Goal: Communication & Community: Ask a question

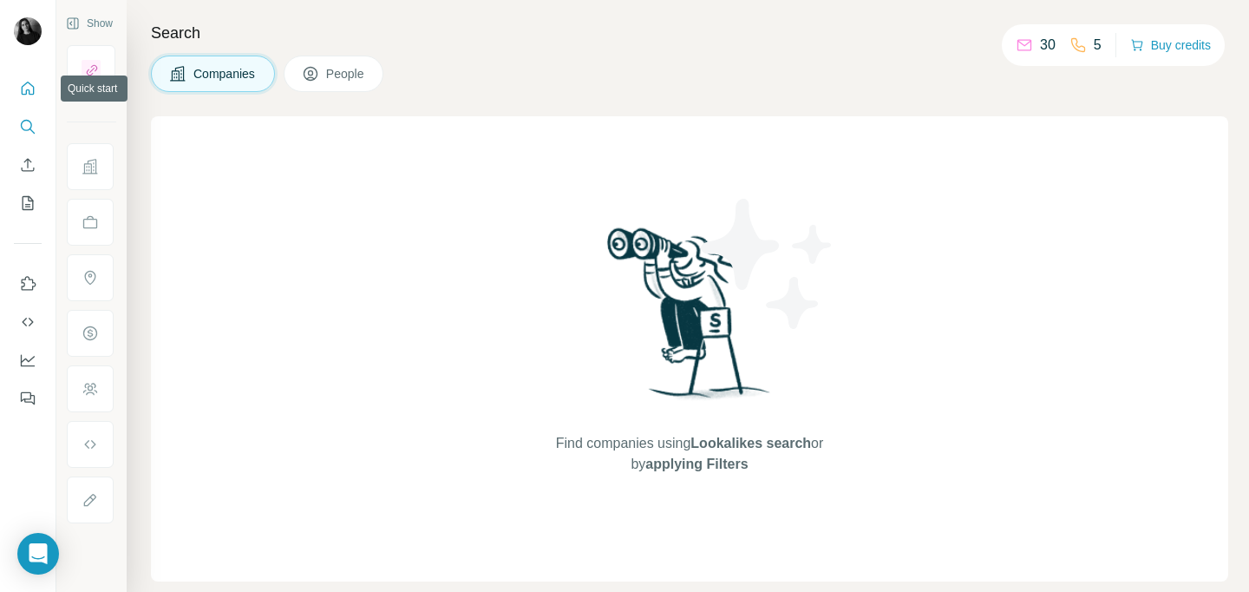
click at [32, 86] on icon "Quick start" at bounding box center [28, 88] width 13 height 13
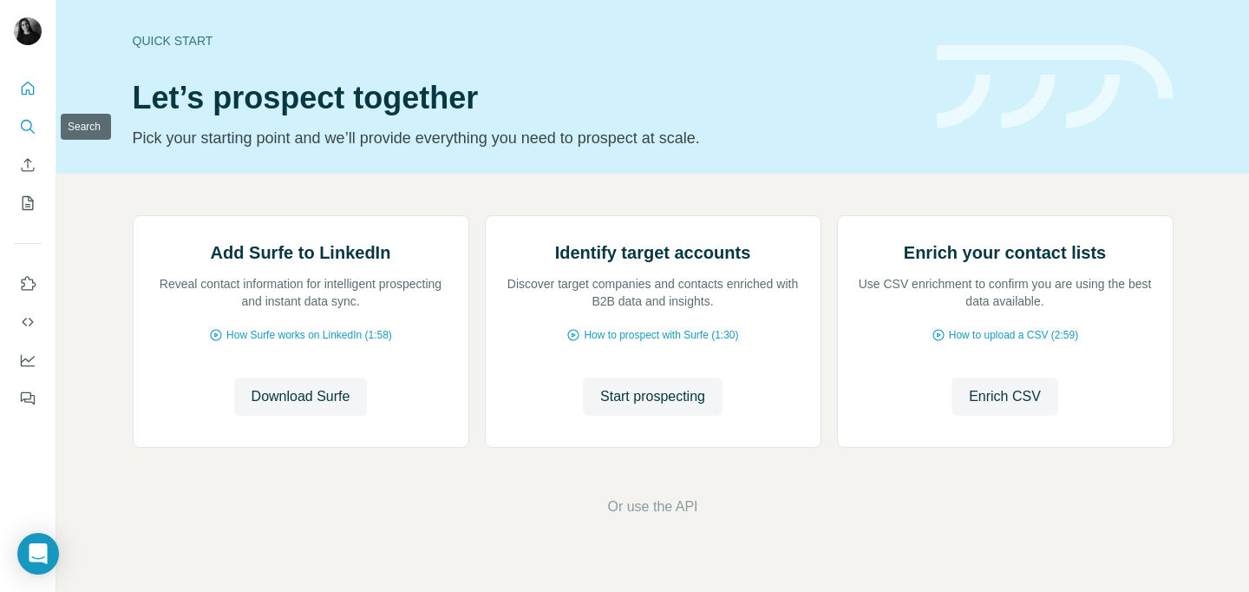
click at [28, 121] on icon "Search" at bounding box center [27, 126] width 17 height 17
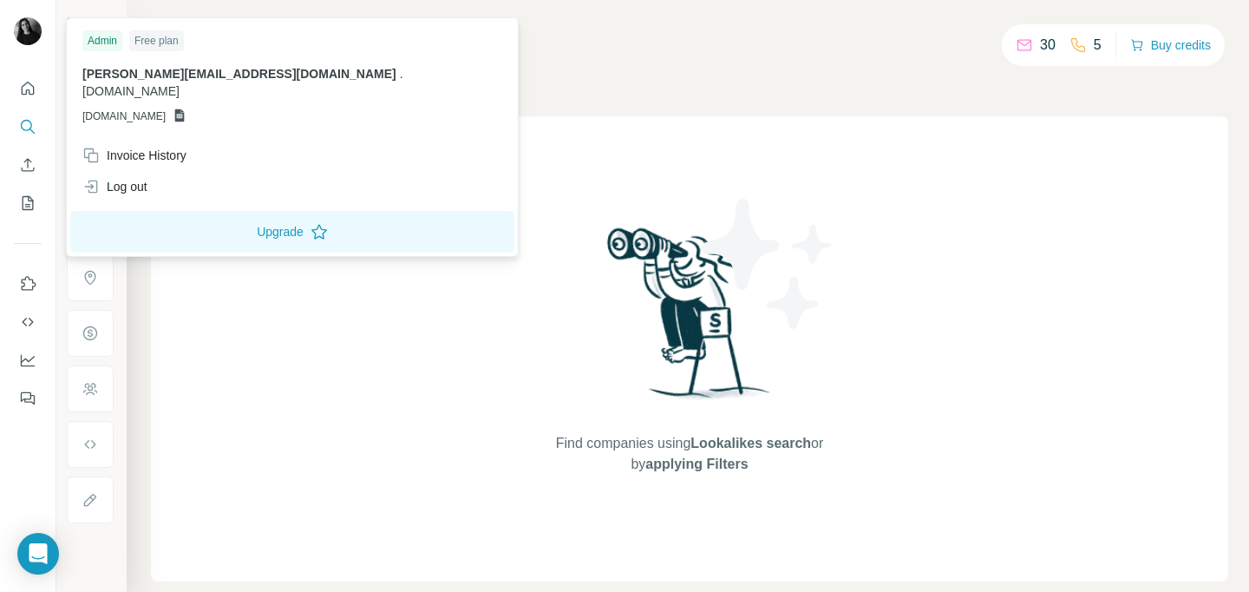
click at [24, 29] on img at bounding box center [28, 31] width 28 height 28
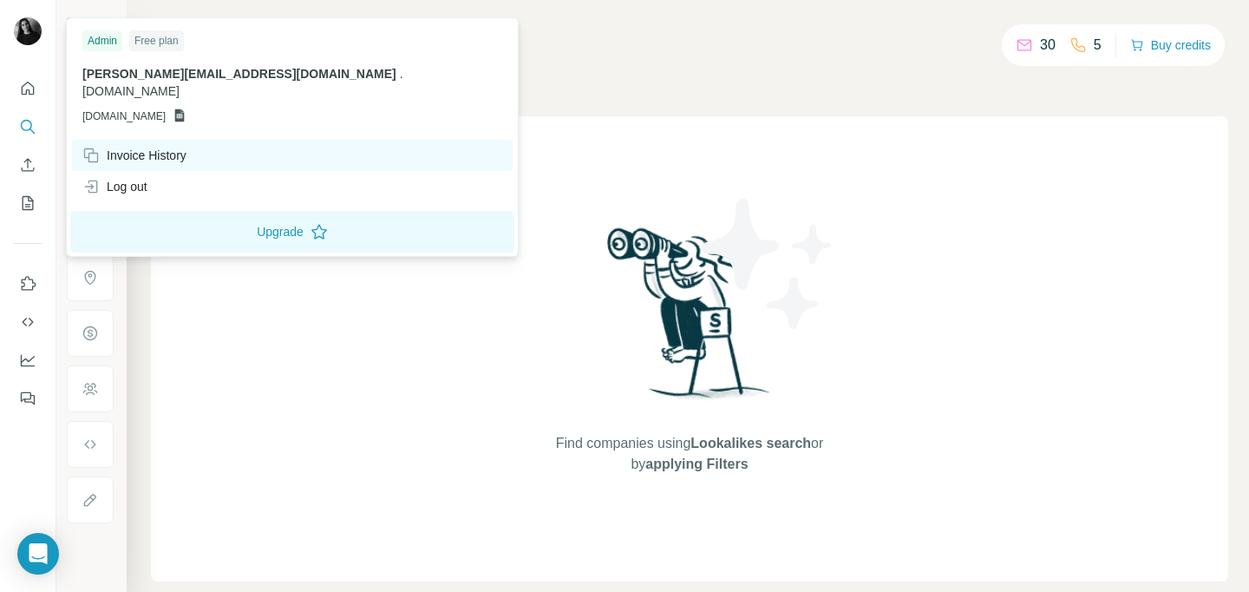
click at [160, 147] on div "Invoice History" at bounding box center [134, 155] width 104 height 17
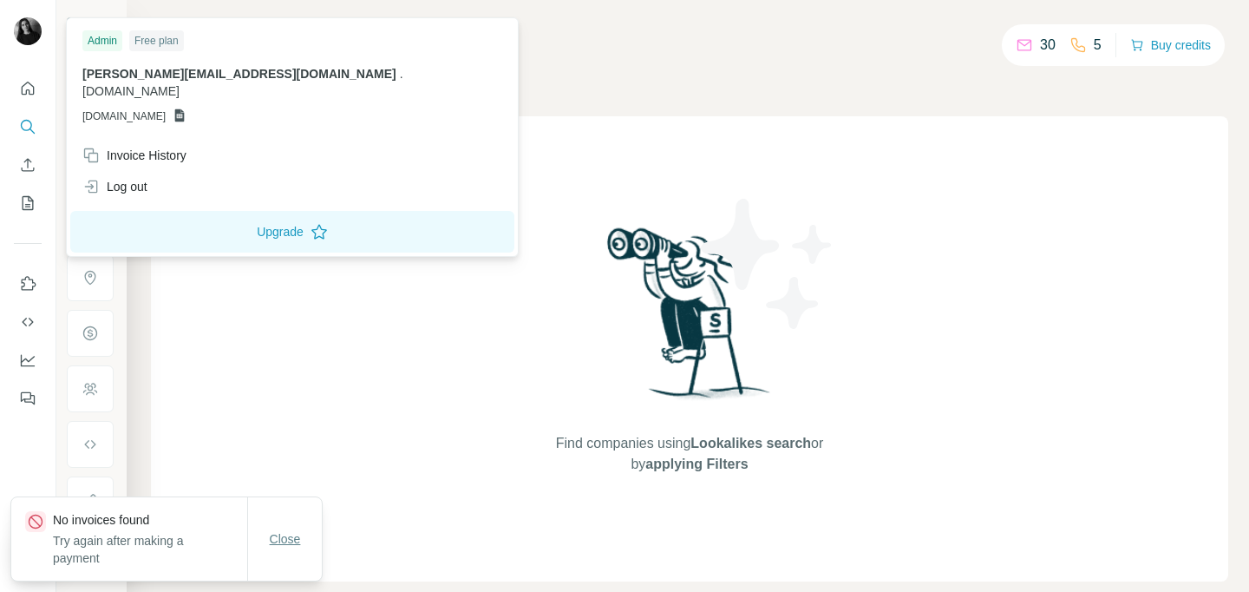
click at [290, 532] on span "Close" at bounding box center [285, 538] width 31 height 17
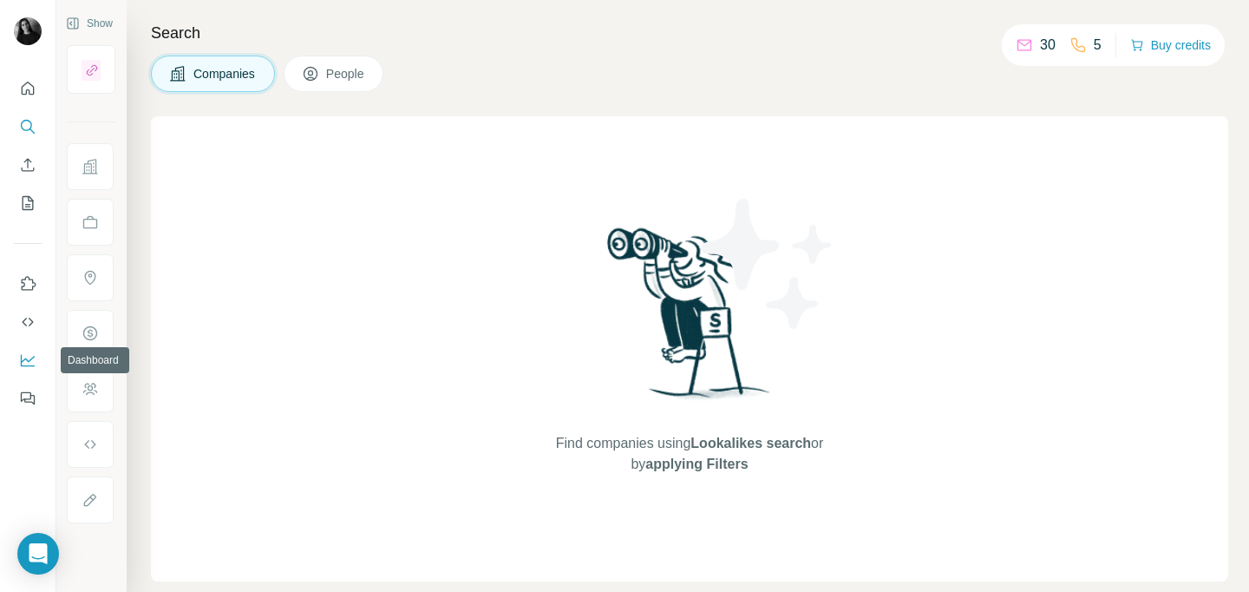
click at [25, 360] on icon "Dashboard" at bounding box center [27, 359] width 17 height 17
click at [43, 548] on icon "Open Intercom Messenger" at bounding box center [38, 553] width 20 height 23
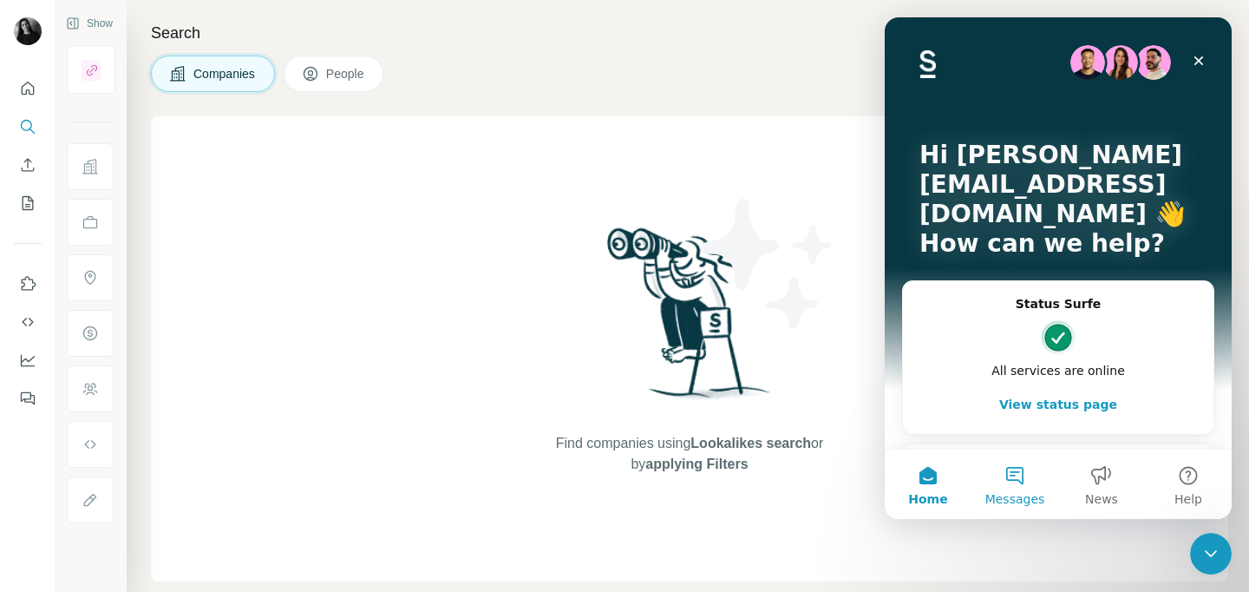
click at [1013, 468] on button "Messages" at bounding box center [1015, 483] width 87 height 69
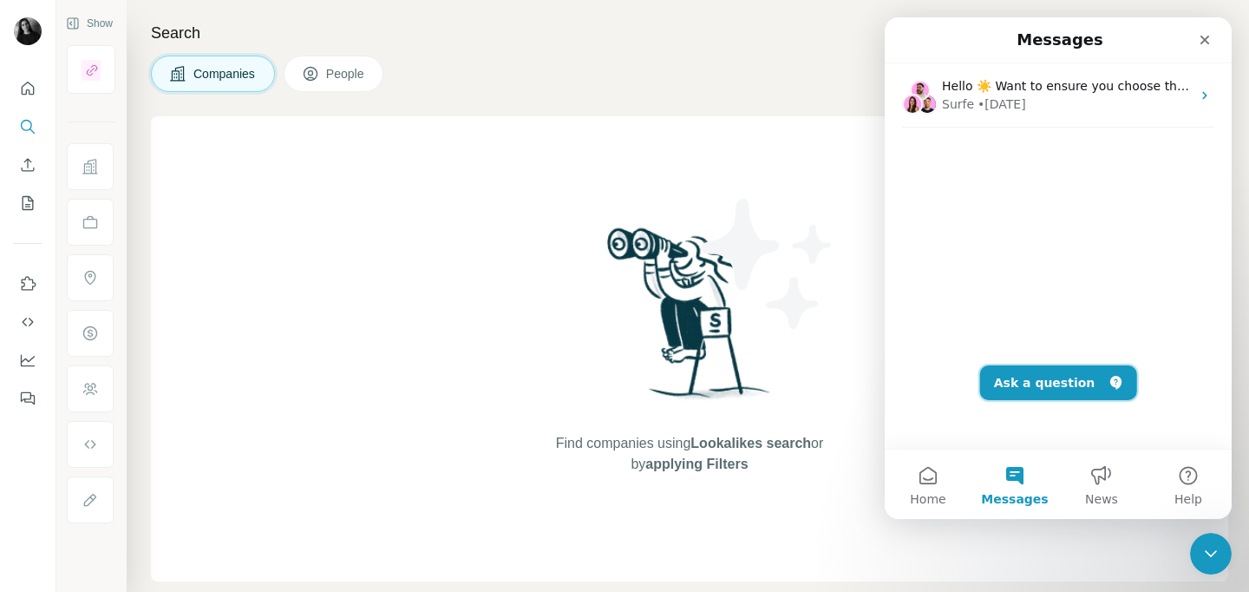
click at [1017, 384] on button "Ask a question" at bounding box center [1059, 382] width 157 height 35
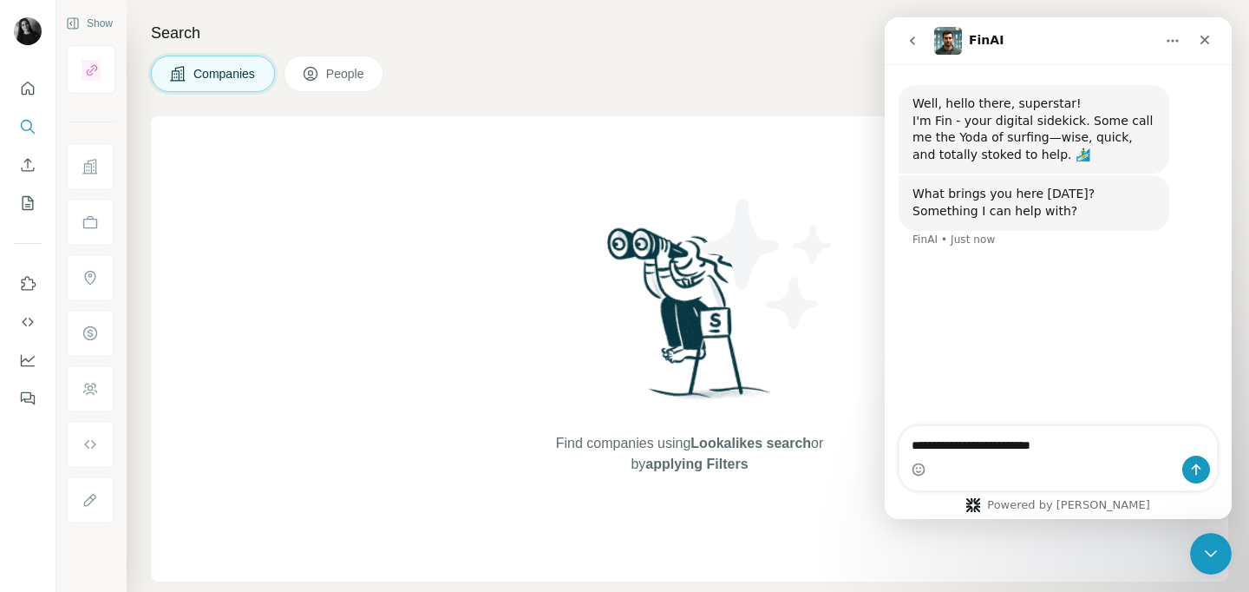
type textarea "**********"
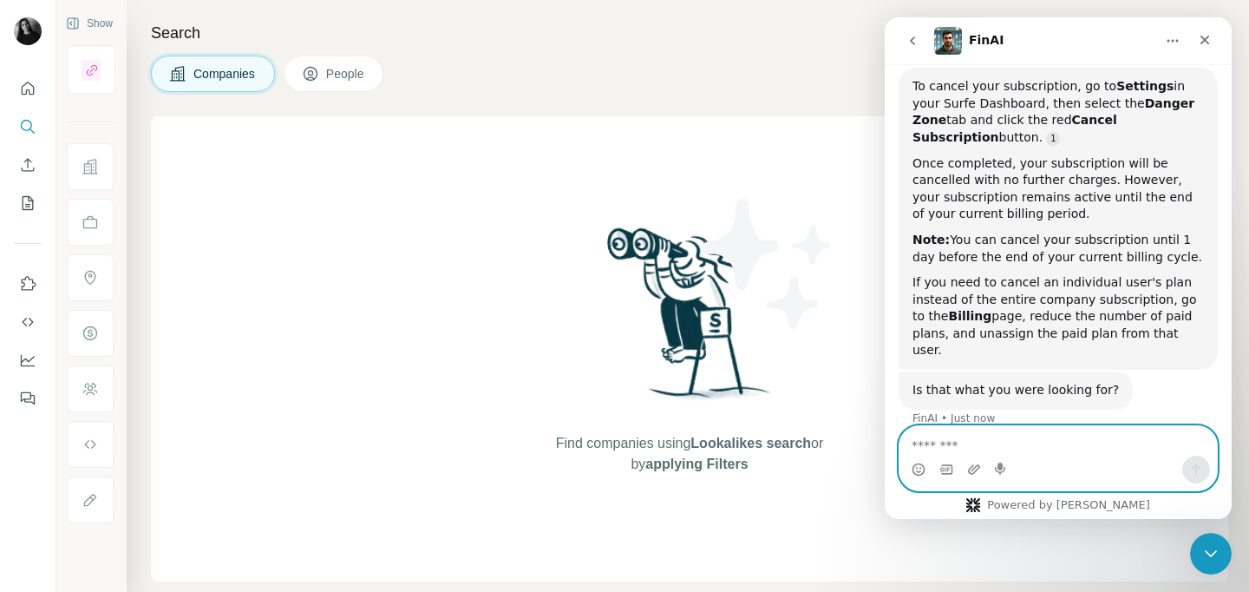
scroll to position [231, 0]
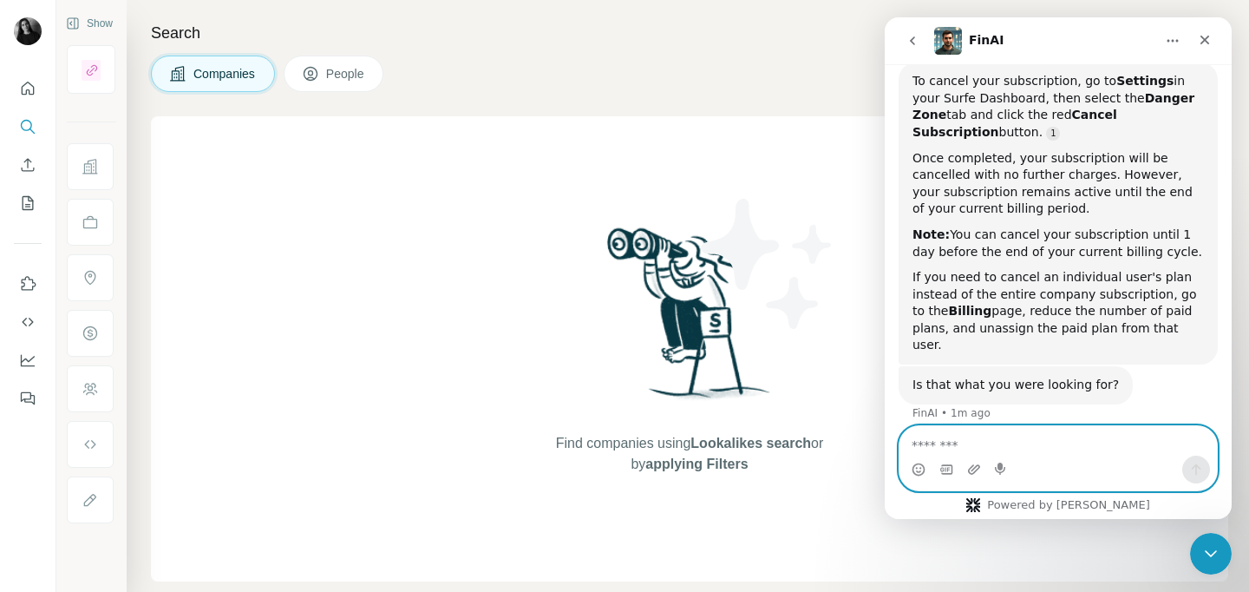
click at [965, 450] on textarea "Message…" at bounding box center [1059, 441] width 318 height 30
type textarea "**********"
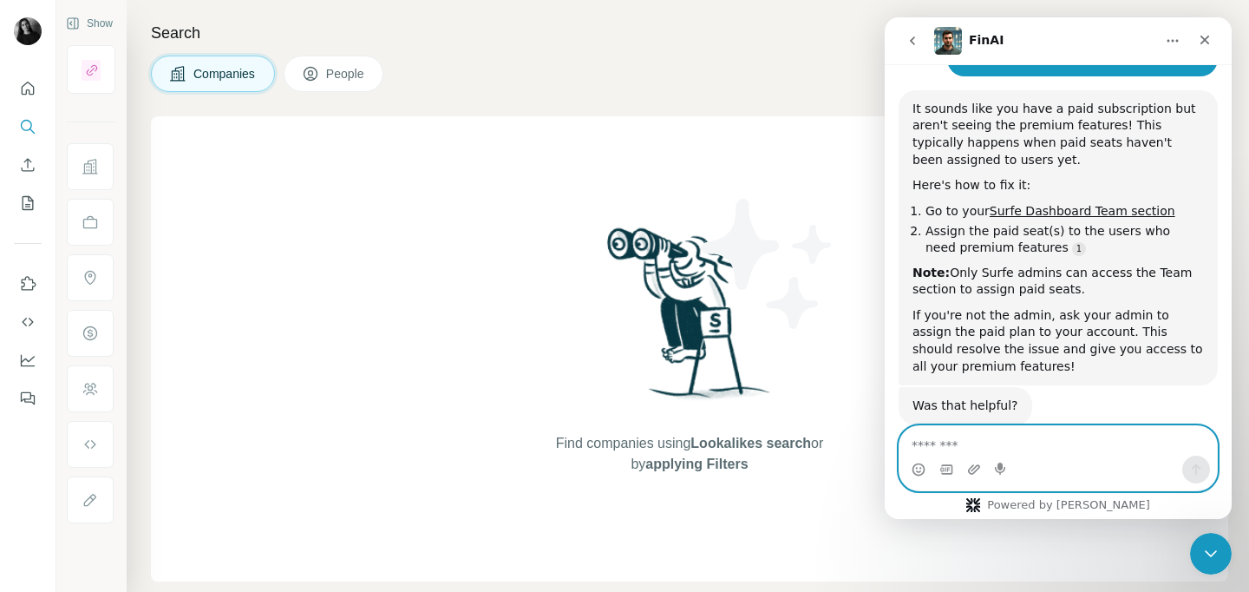
scroll to position [648, 0]
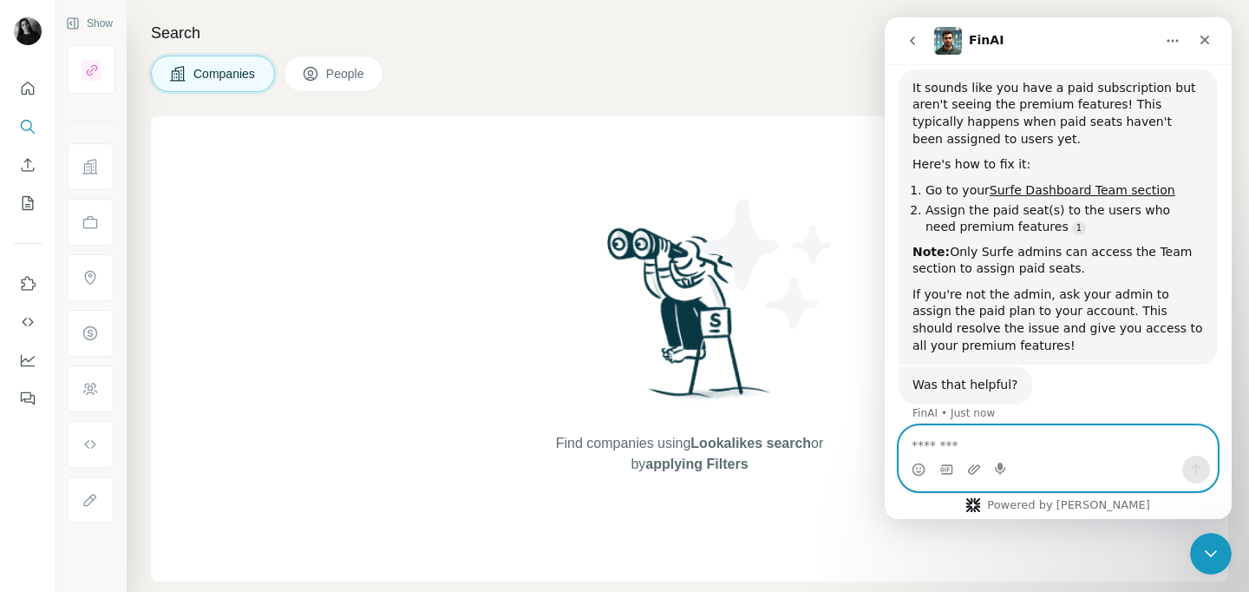
click at [985, 430] on textarea "Message…" at bounding box center [1059, 441] width 318 height 30
type textarea "**********"
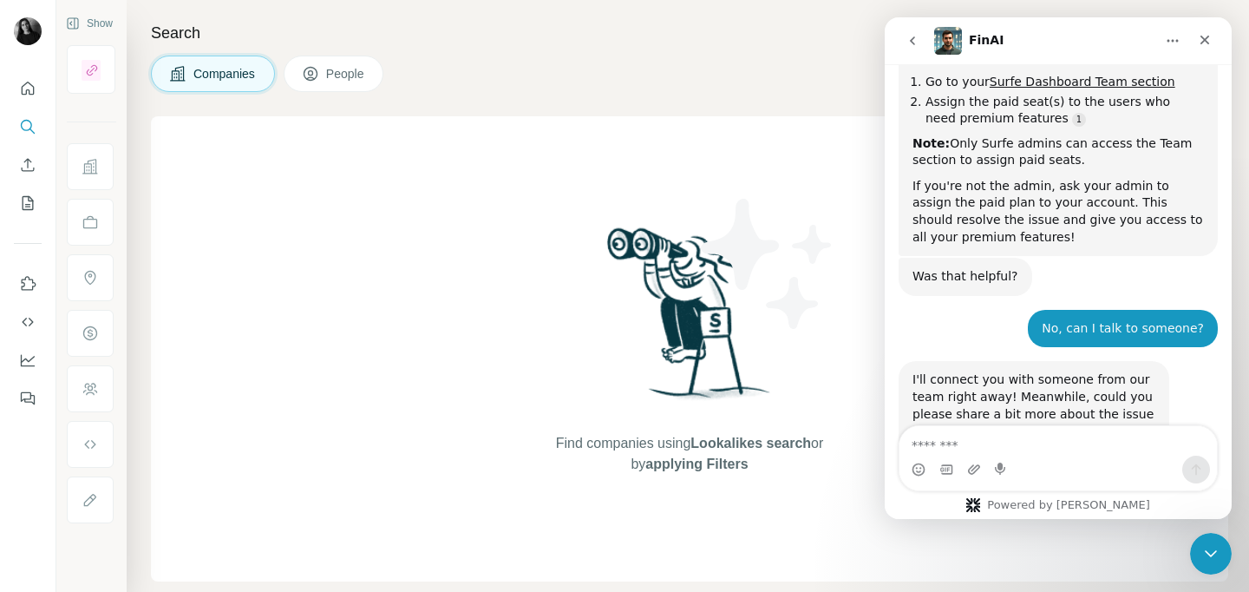
scroll to position [820, 0]
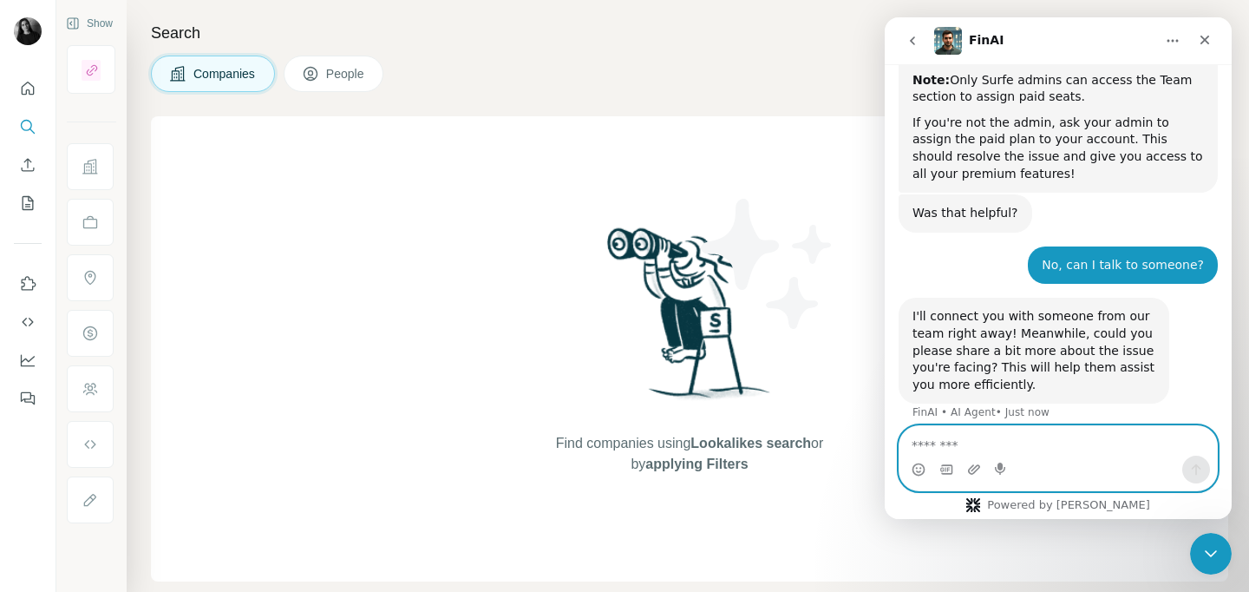
click at [1035, 454] on textarea "Message…" at bounding box center [1059, 441] width 318 height 30
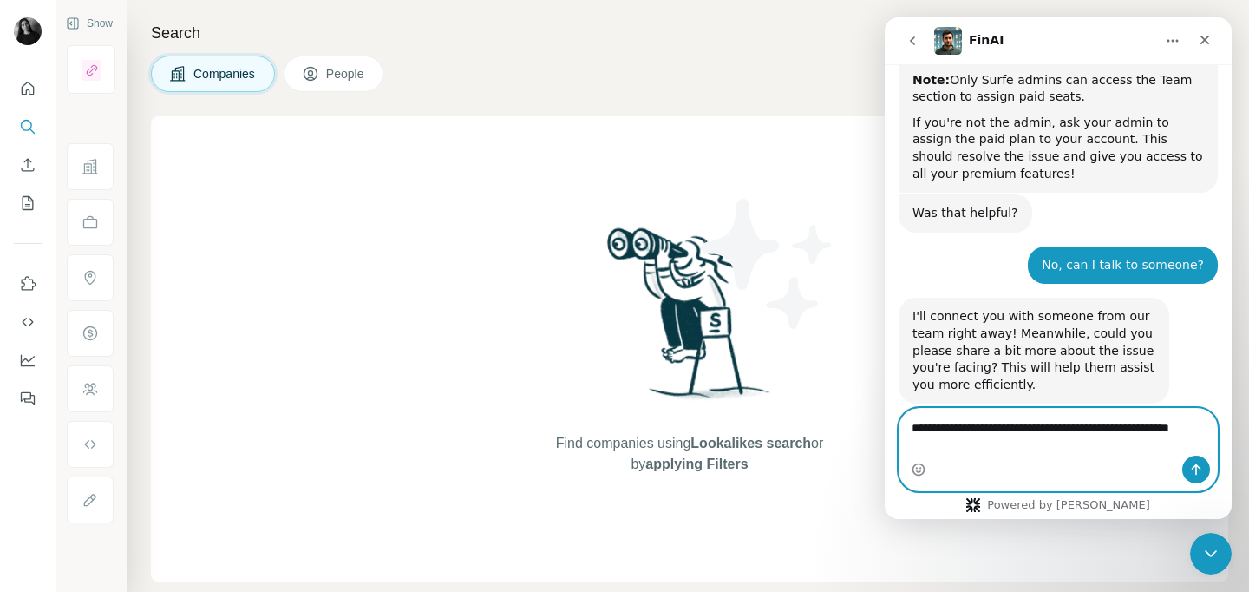
scroll to position [837, 0]
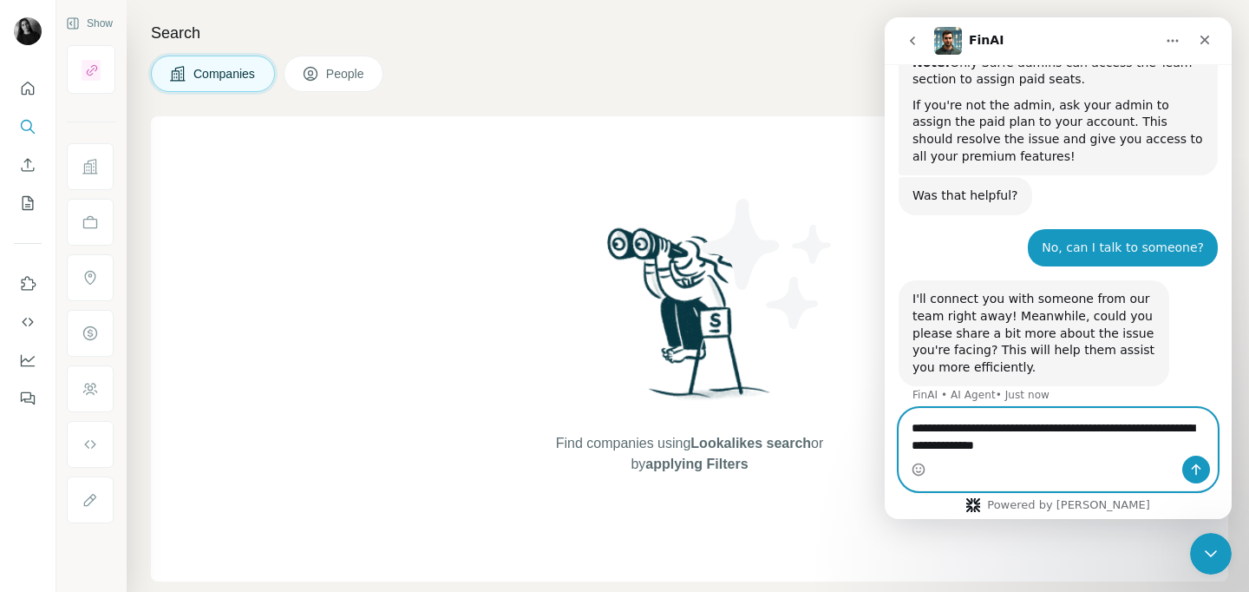
type textarea "**********"
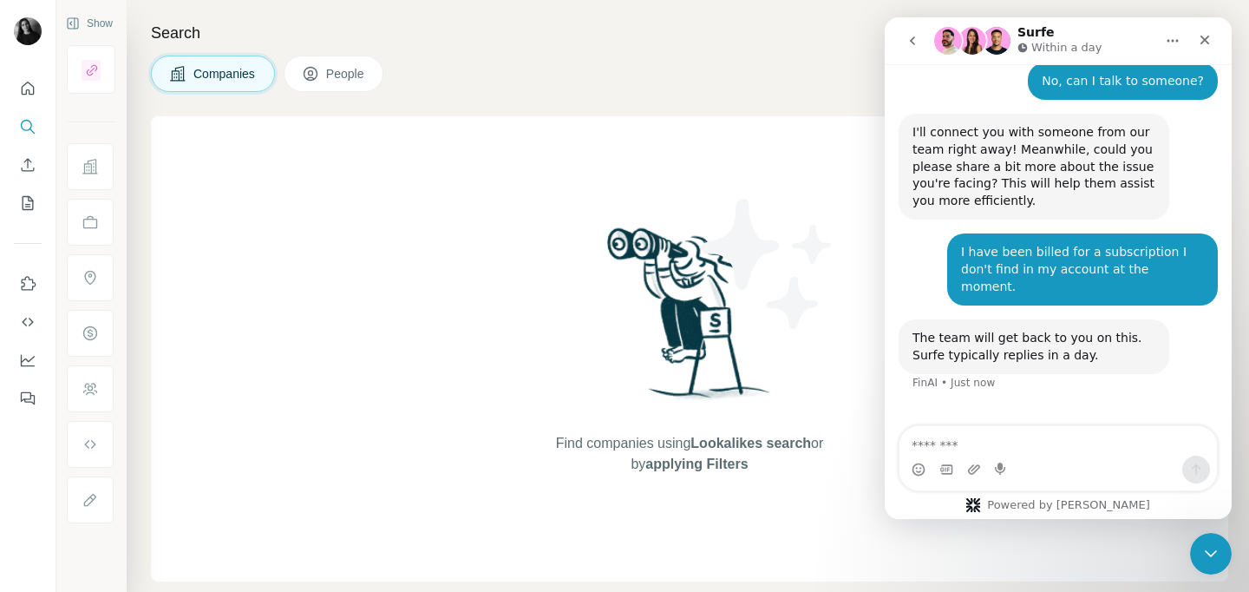
scroll to position [1006, 0]
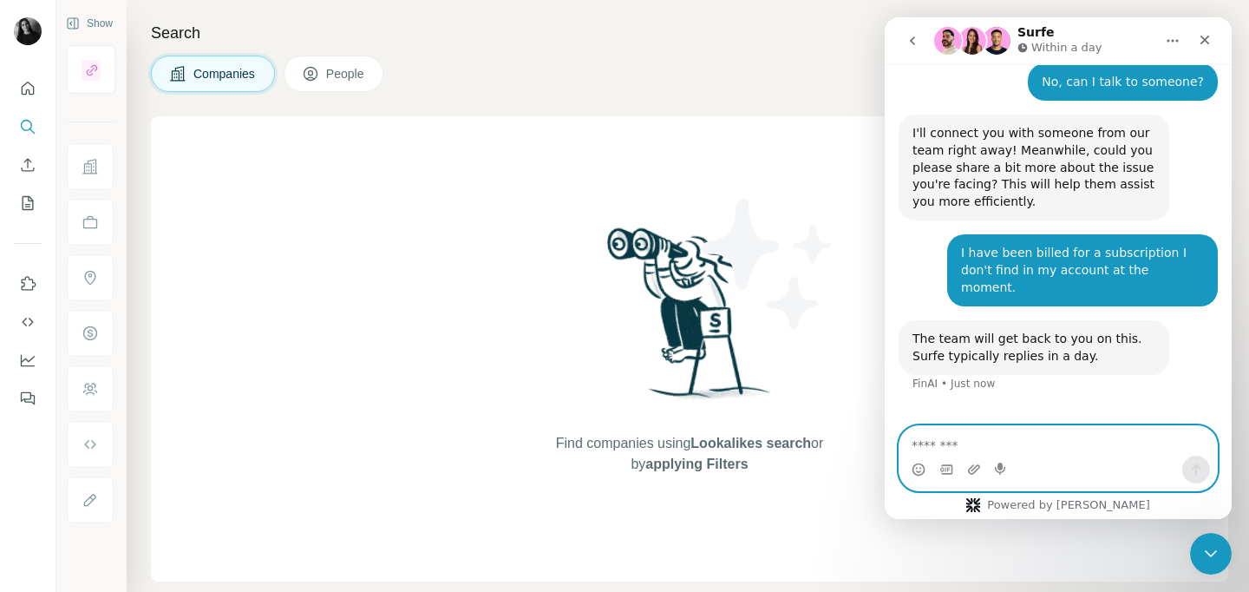
click at [1046, 430] on textarea "Message…" at bounding box center [1059, 441] width 318 height 30
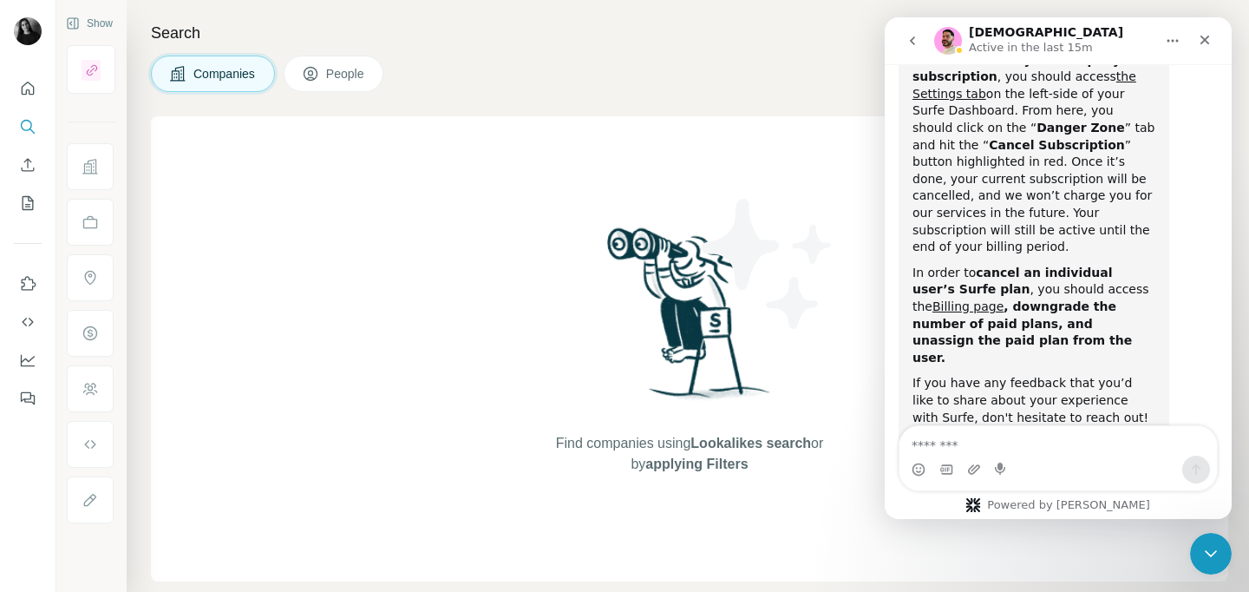
scroll to position [1688, 0]
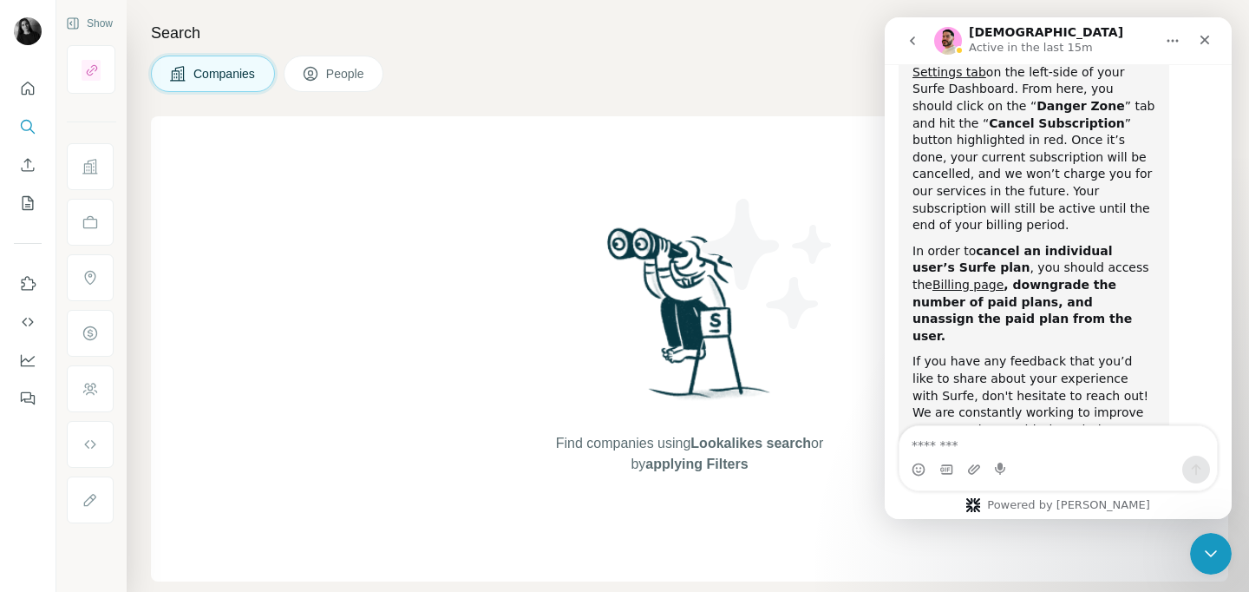
click at [1013, 450] on textarea "Message…" at bounding box center [1059, 441] width 318 height 30
type textarea "*"
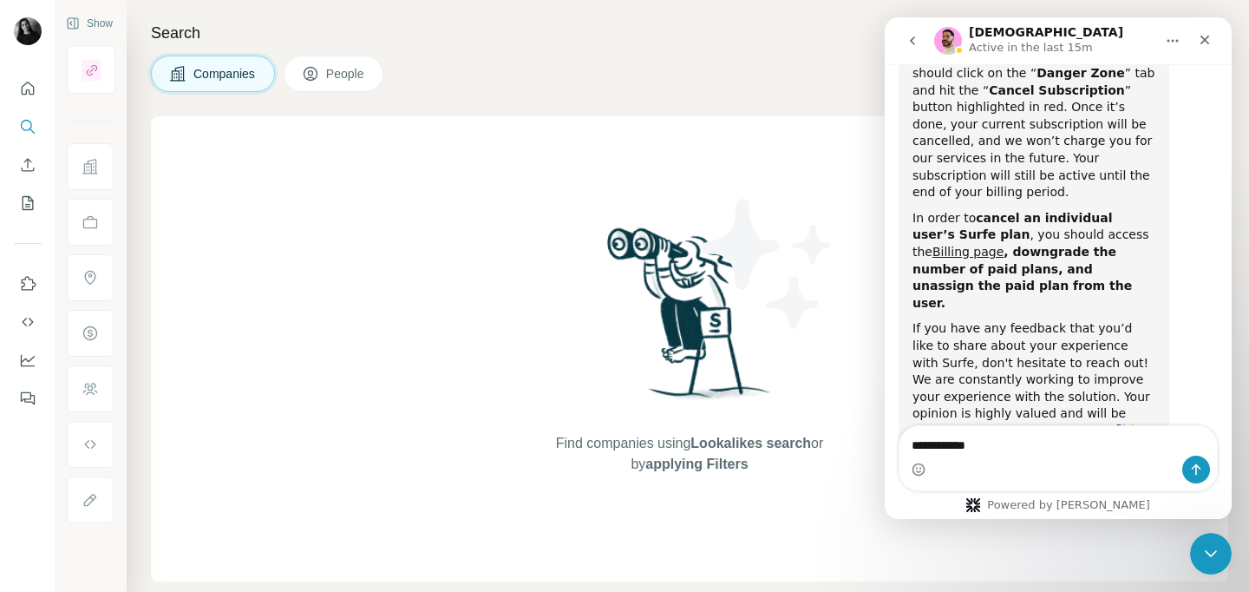
scroll to position [1722, 0]
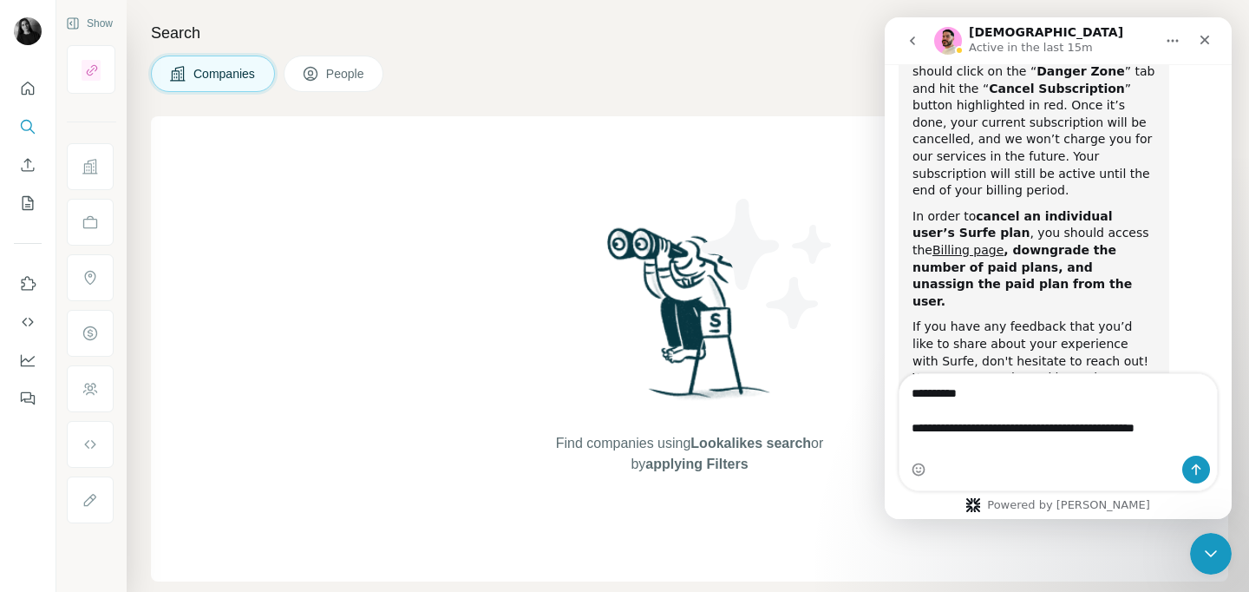
type textarea "**********"
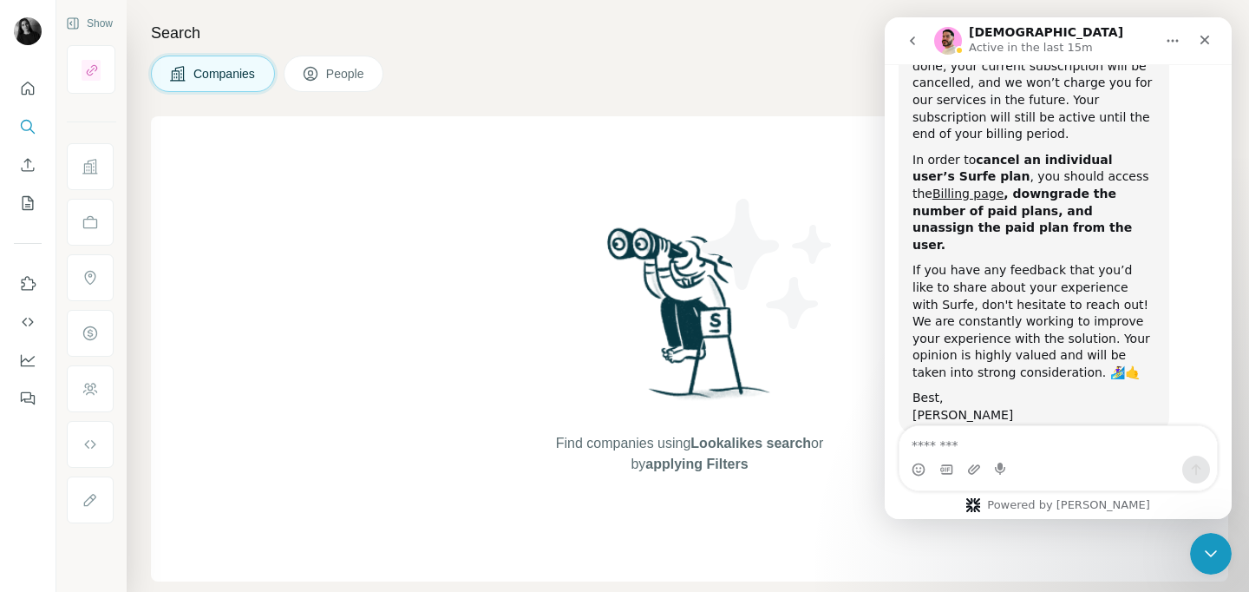
scroll to position [1781, 0]
type textarea "*"
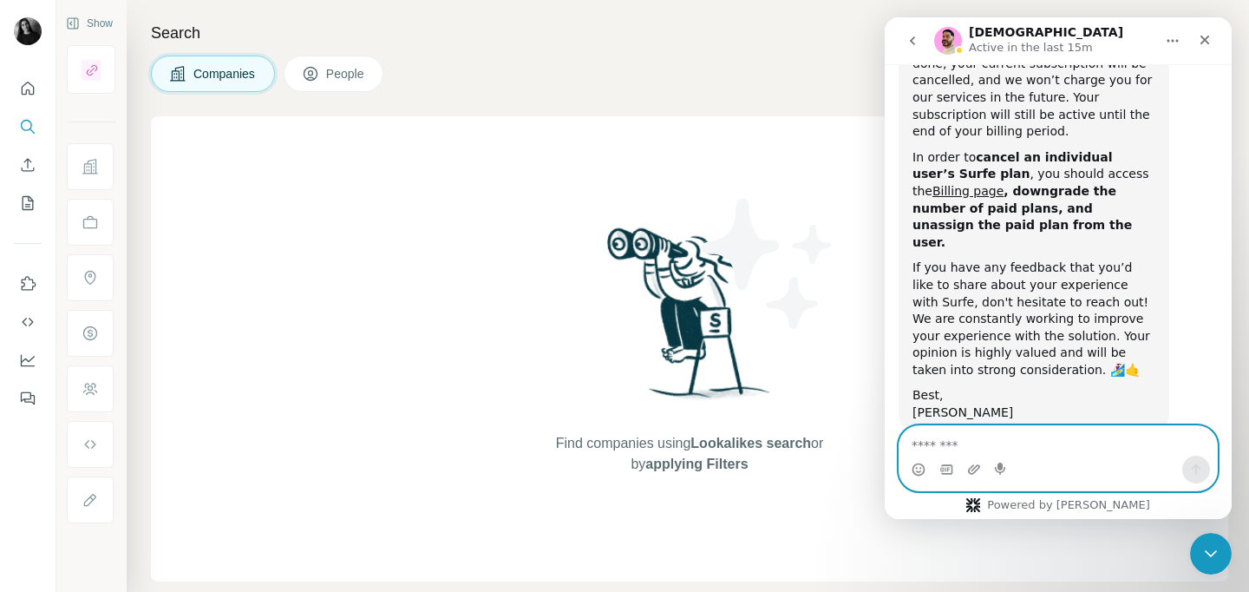
click at [982, 447] on textarea "Message…" at bounding box center [1059, 441] width 318 height 30
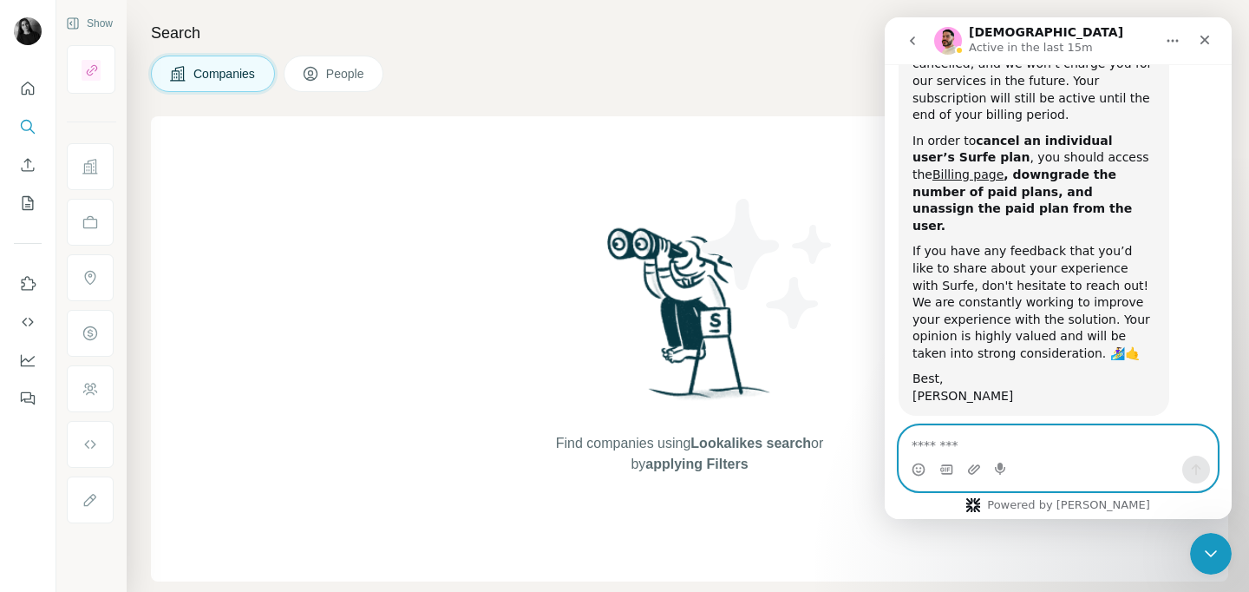
scroll to position [1945, 0]
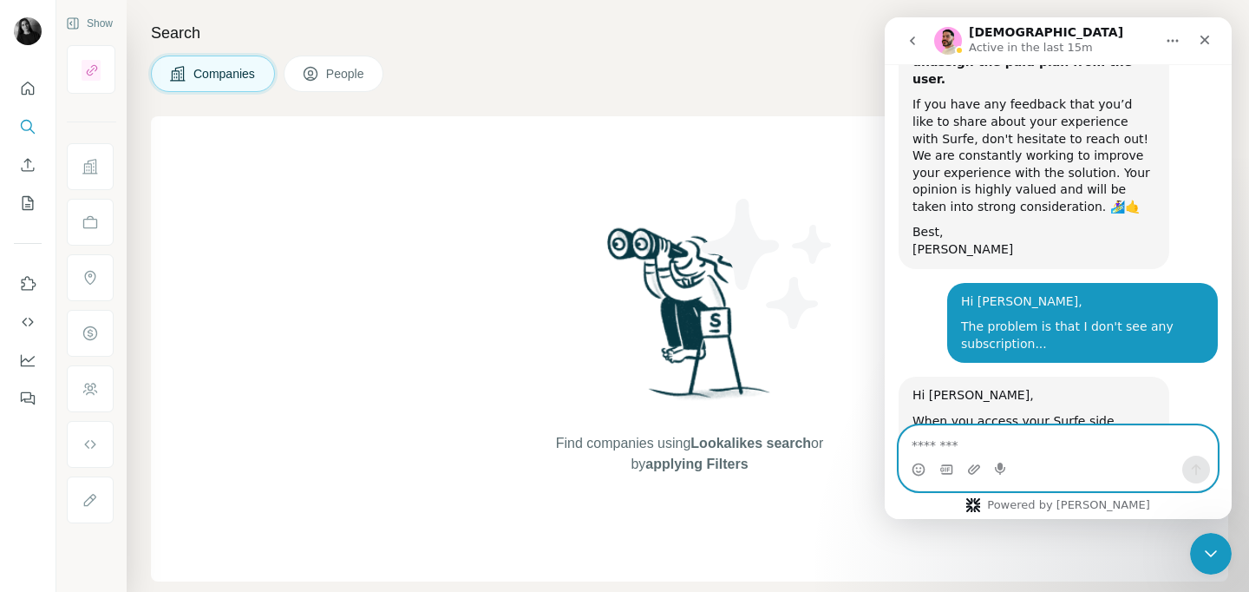
click at [1040, 455] on textarea "Message…" at bounding box center [1059, 441] width 318 height 30
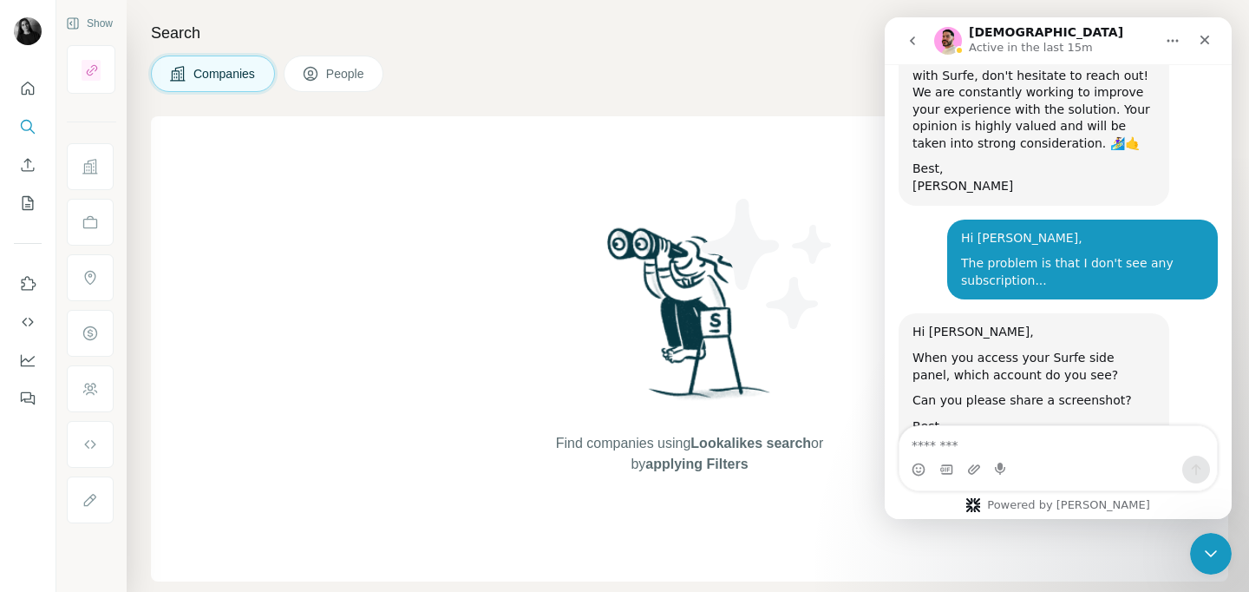
scroll to position [2046, 0]
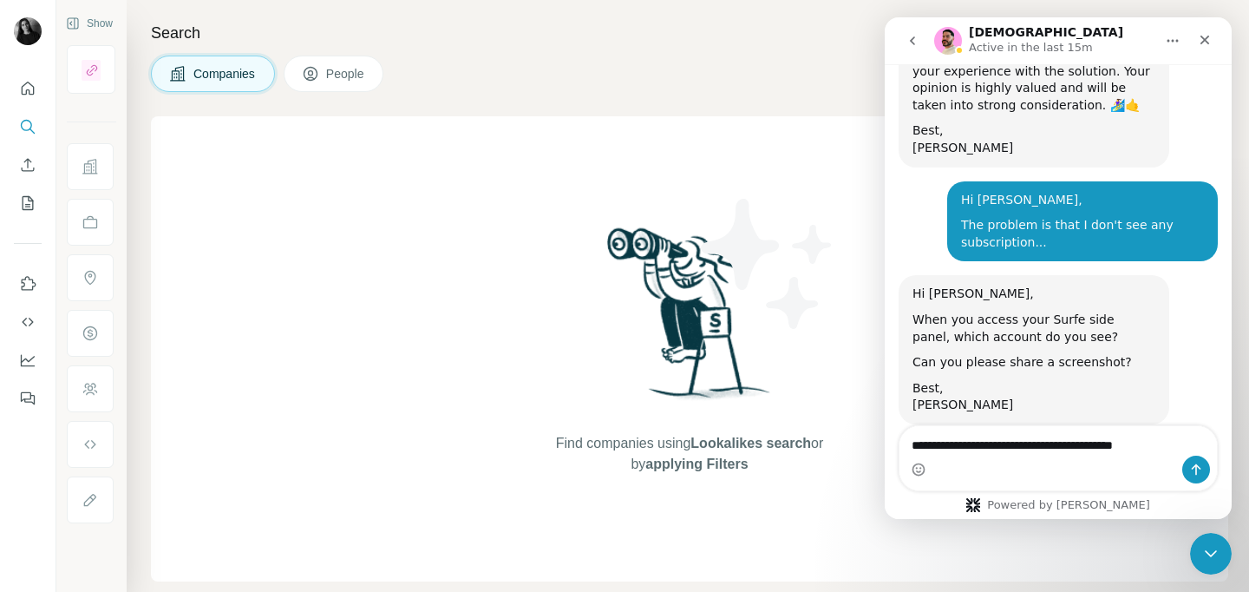
click at [1046, 444] on textarea "**********" at bounding box center [1059, 441] width 318 height 30
type textarea "**********"
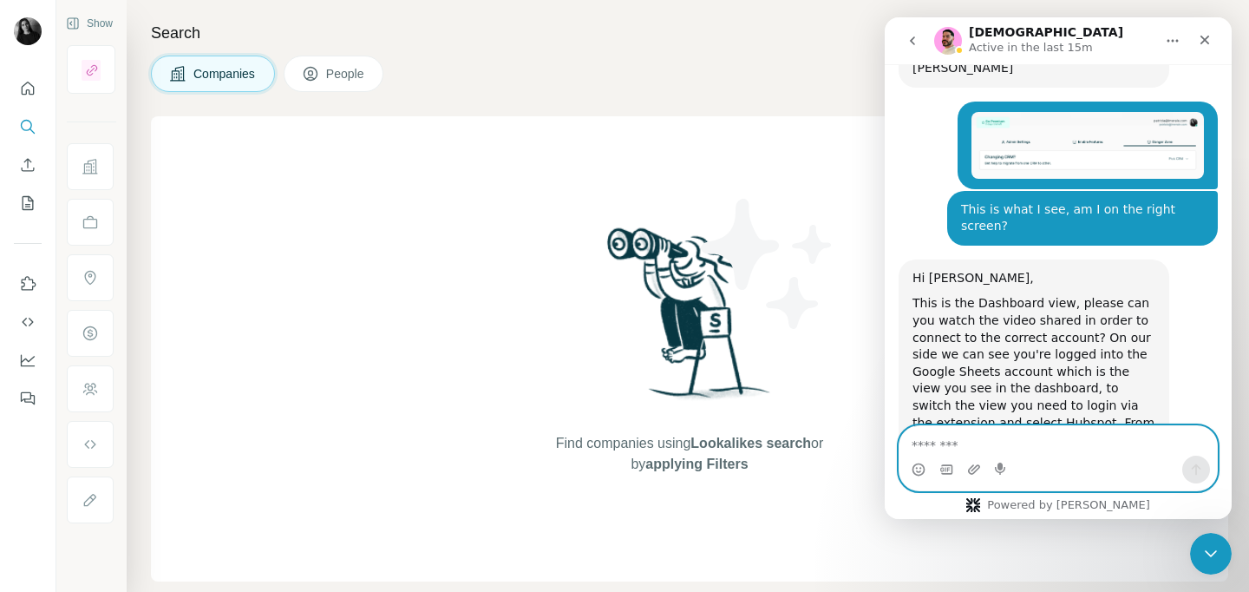
scroll to position [2384, 0]
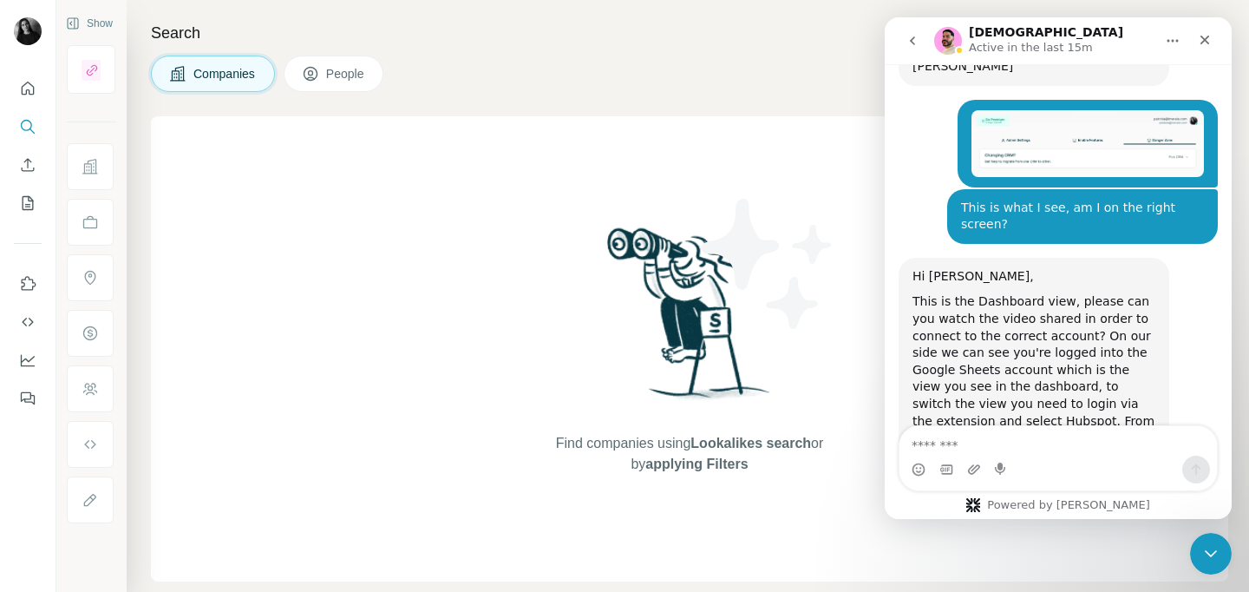
click at [1083, 293] on div "This is the Dashboard view, please can you watch the video shared in order to c…" at bounding box center [1034, 395] width 243 height 204
click at [1045, 293] on div "This is the Dashboard view, please can you watch the video shared in order to c…" at bounding box center [1034, 395] width 243 height 204
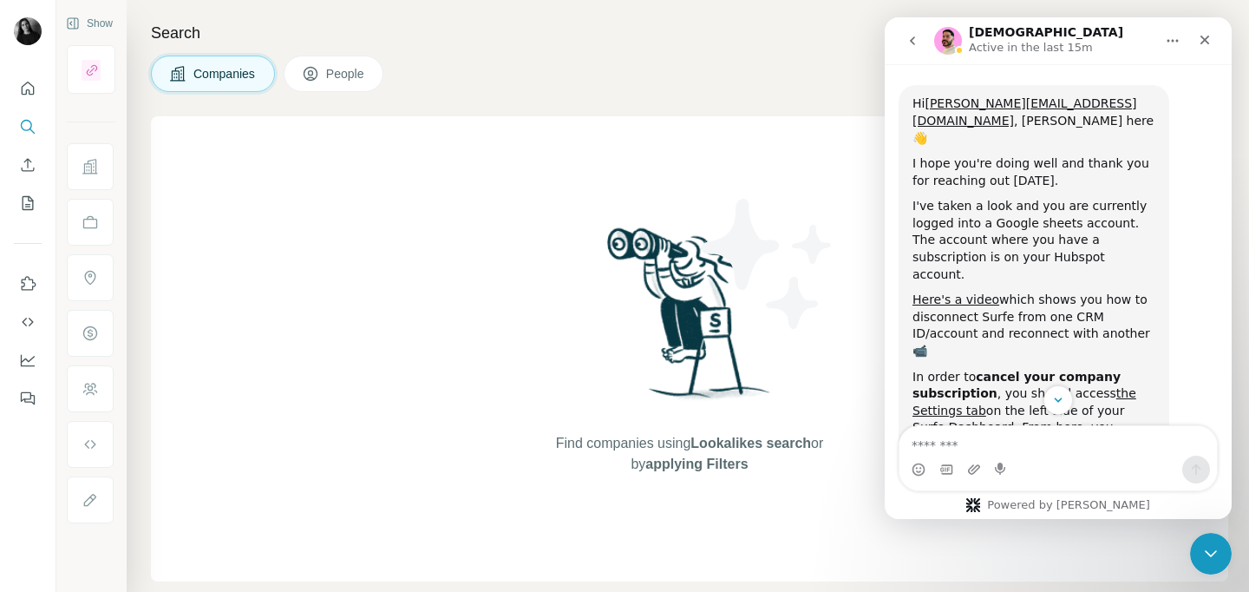
scroll to position [1259, 0]
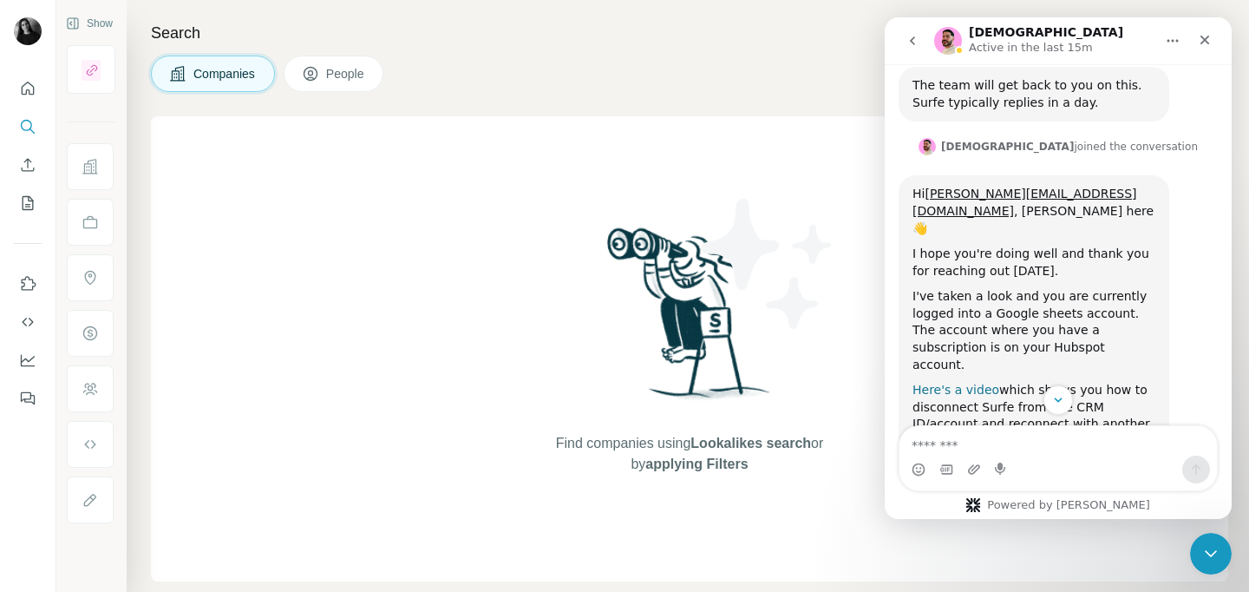
click at [947, 383] on link "Here's a video" at bounding box center [956, 390] width 87 height 14
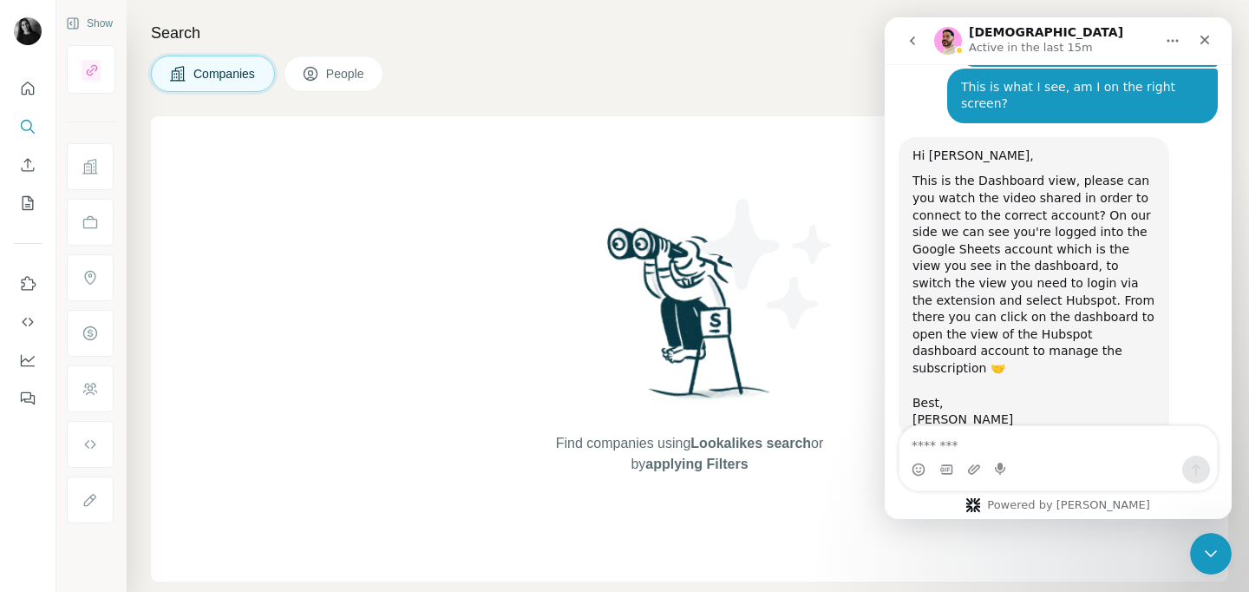
scroll to position [2527, 0]
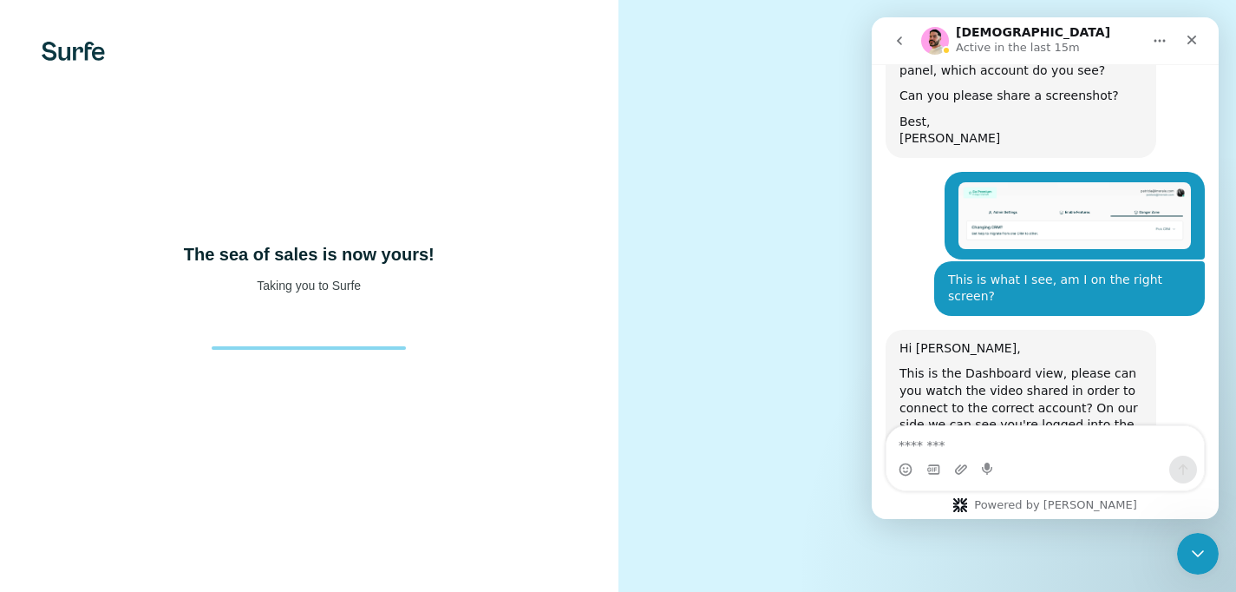
scroll to position [2368, 0]
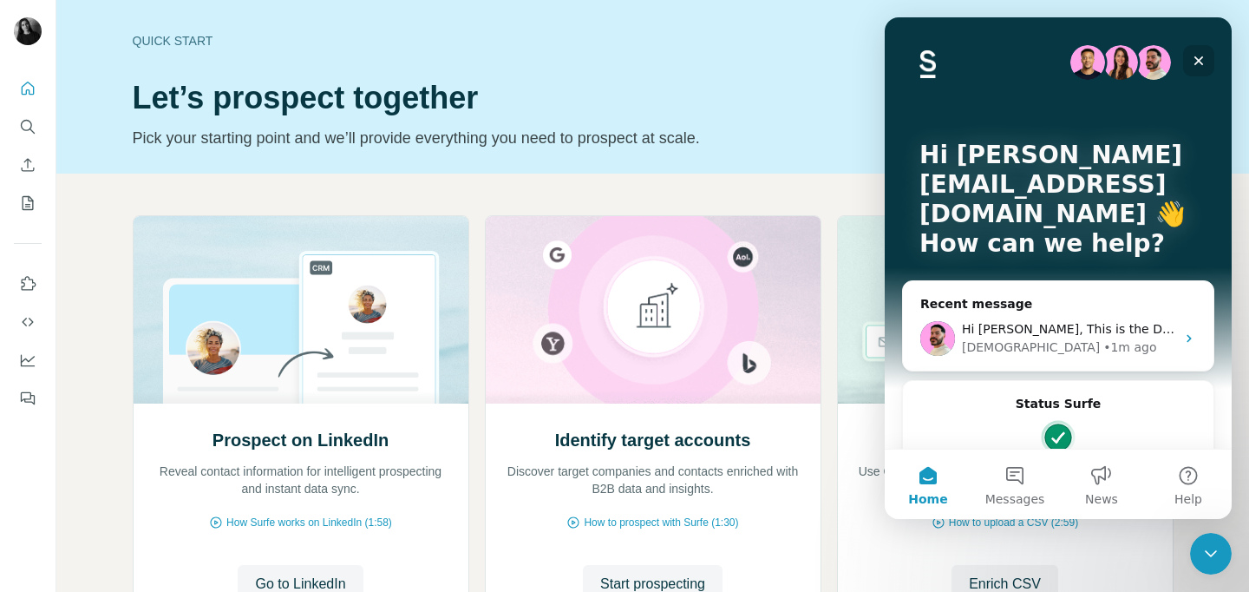
click at [1202, 63] on icon "Close" at bounding box center [1200, 61] width 10 height 10
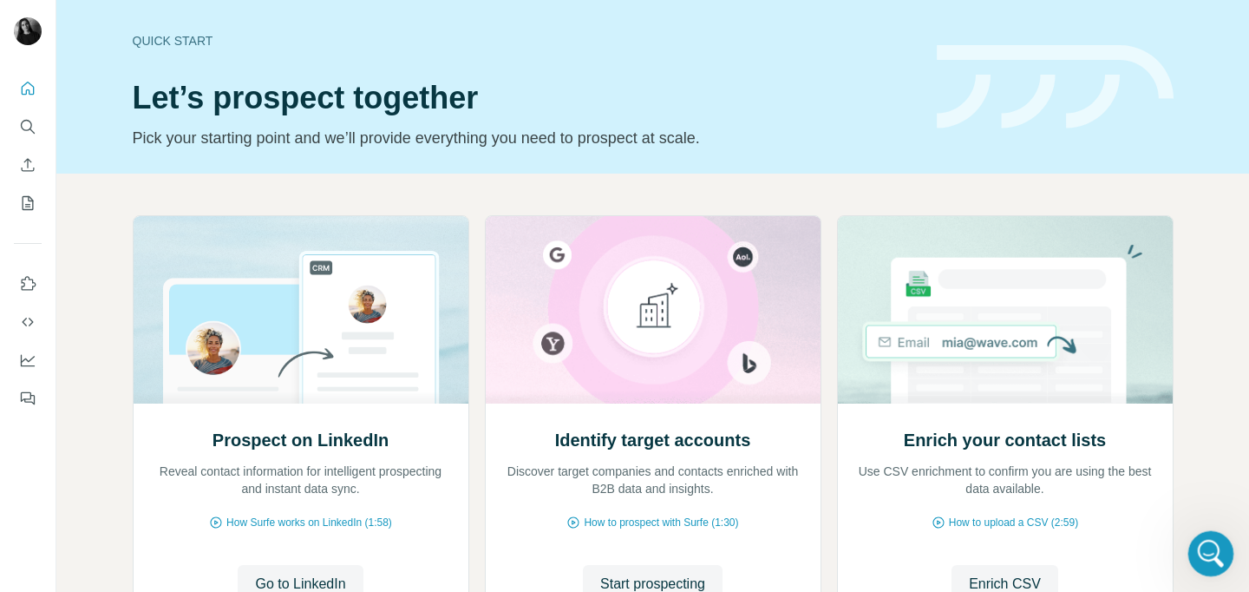
click at [1191, 539] on div "Open Intercom Messenger" at bounding box center [1208, 550] width 57 height 57
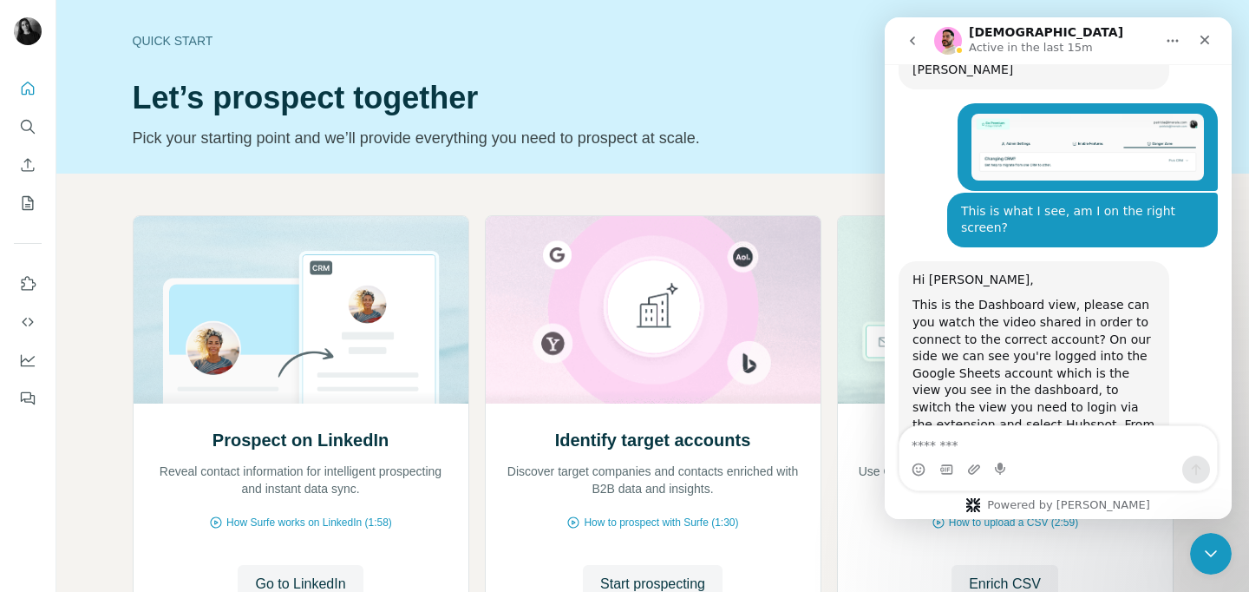
scroll to position [2384, 0]
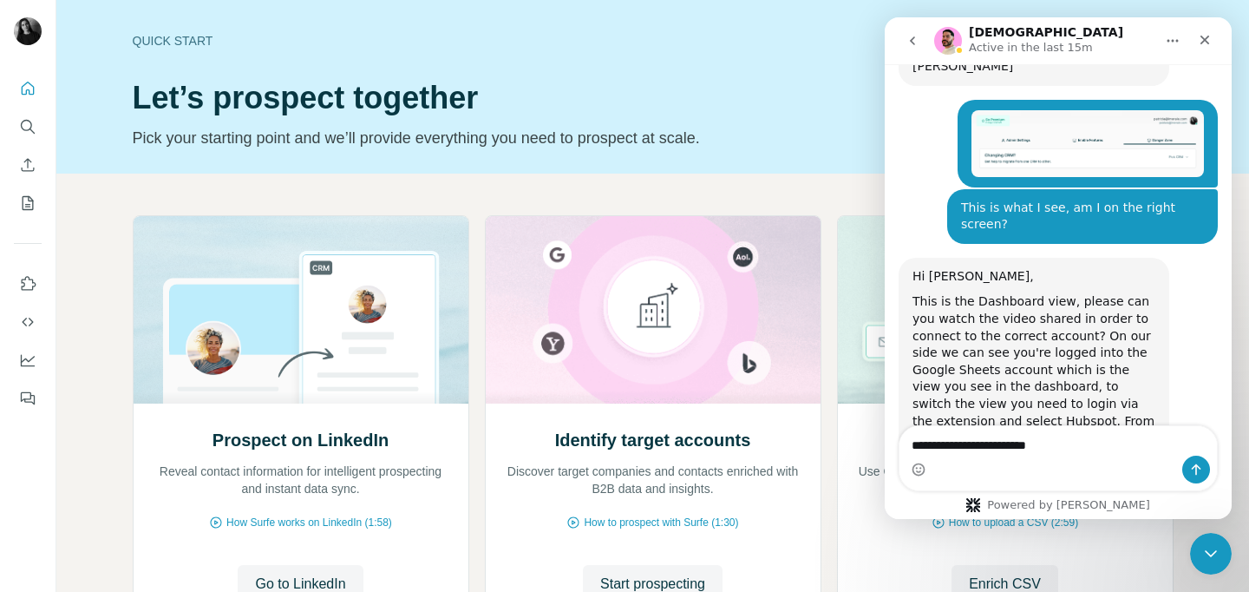
type textarea "**********"
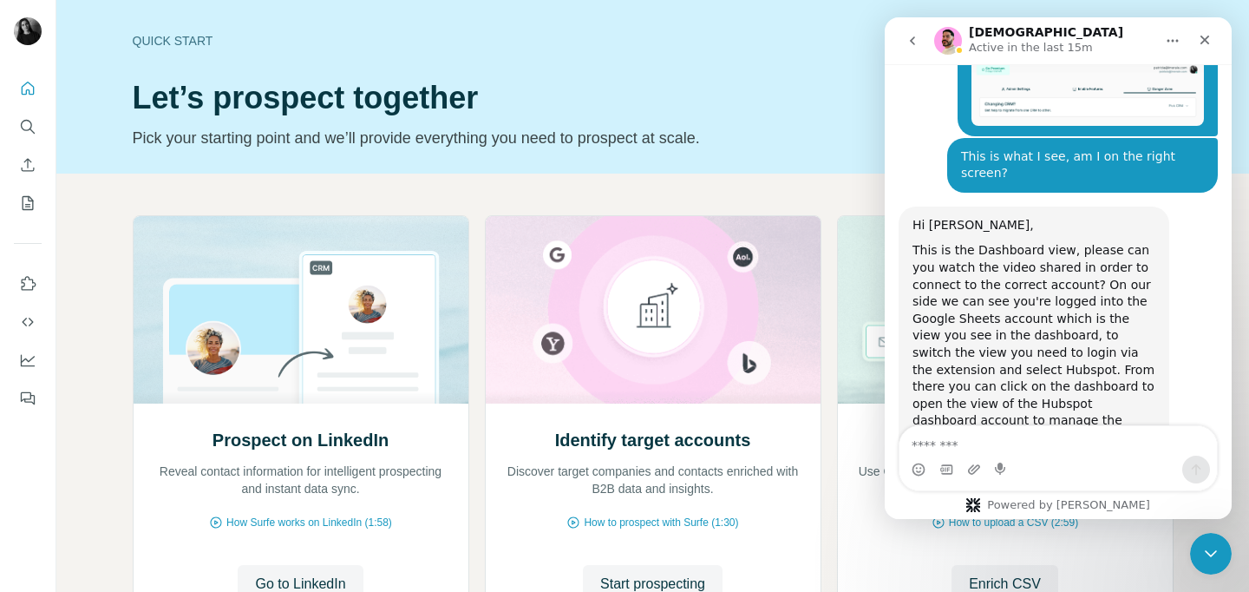
scroll to position [2436, 0]
click at [538, 137] on p "Pick your starting point and we’ll provide everything you need to prospect at s…" at bounding box center [525, 138] width 784 height 24
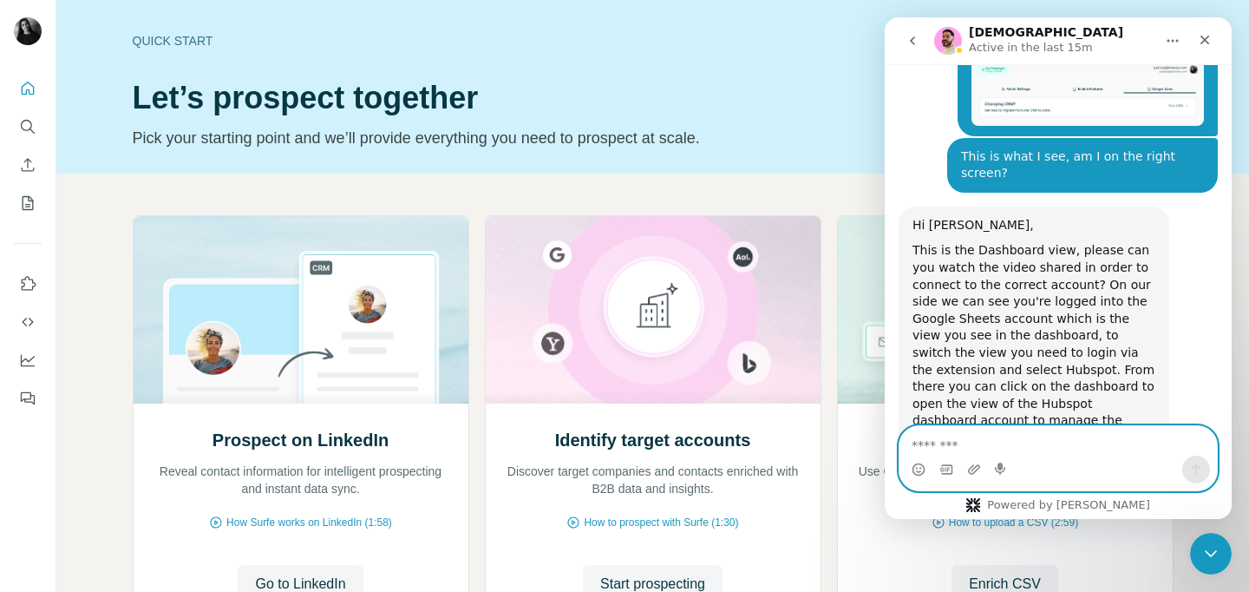
click at [932, 446] on textarea "Message…" at bounding box center [1059, 441] width 318 height 30
type textarea "*"
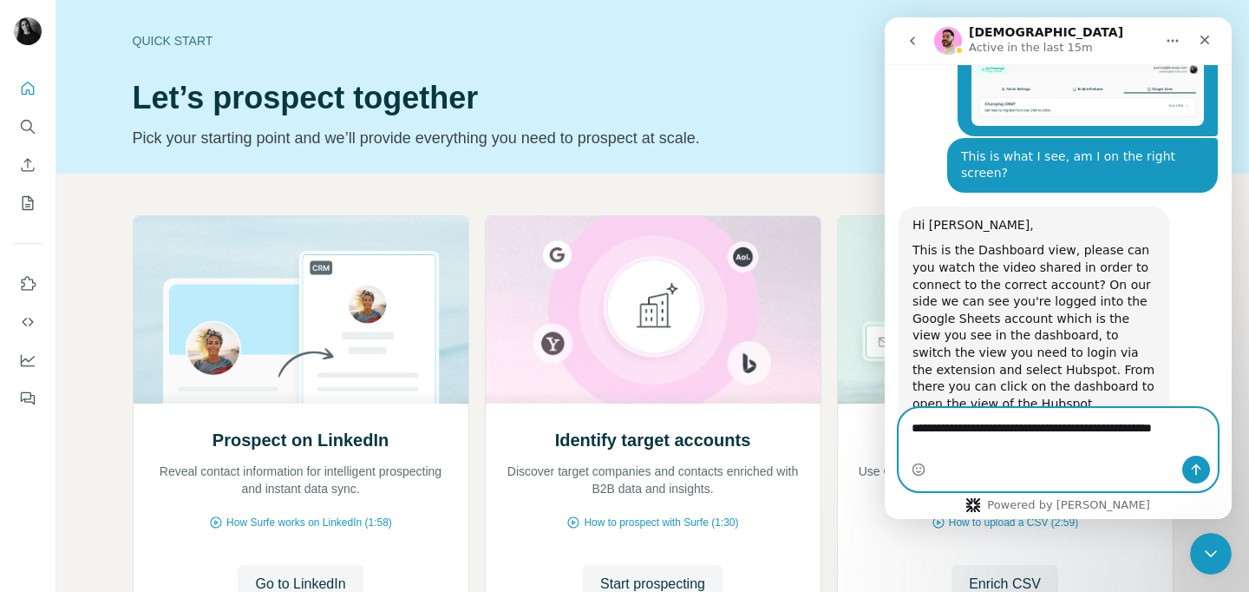
scroll to position [2453, 0]
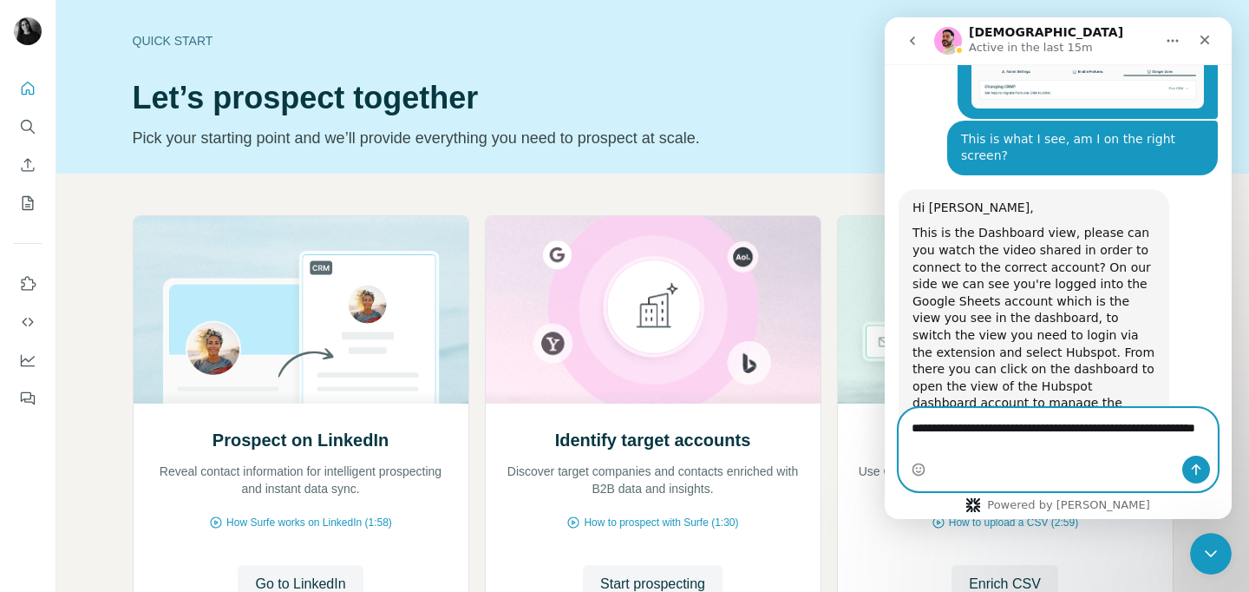
click at [994, 443] on textarea "**********" at bounding box center [1059, 432] width 318 height 47
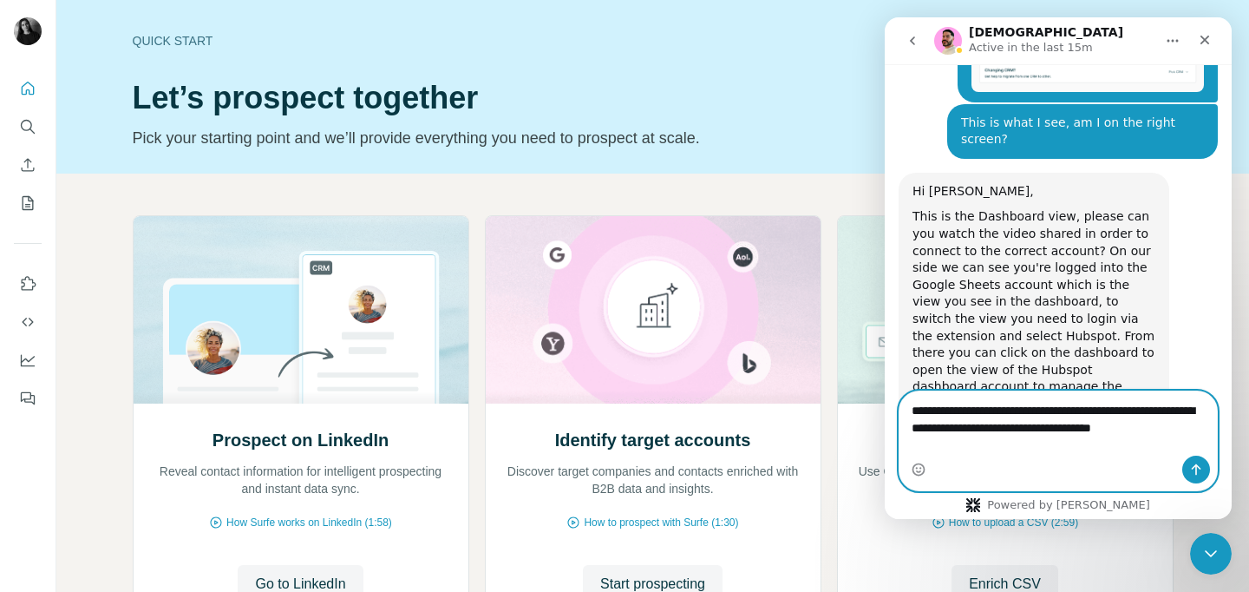
scroll to position [2470, 0]
type textarea "**********"
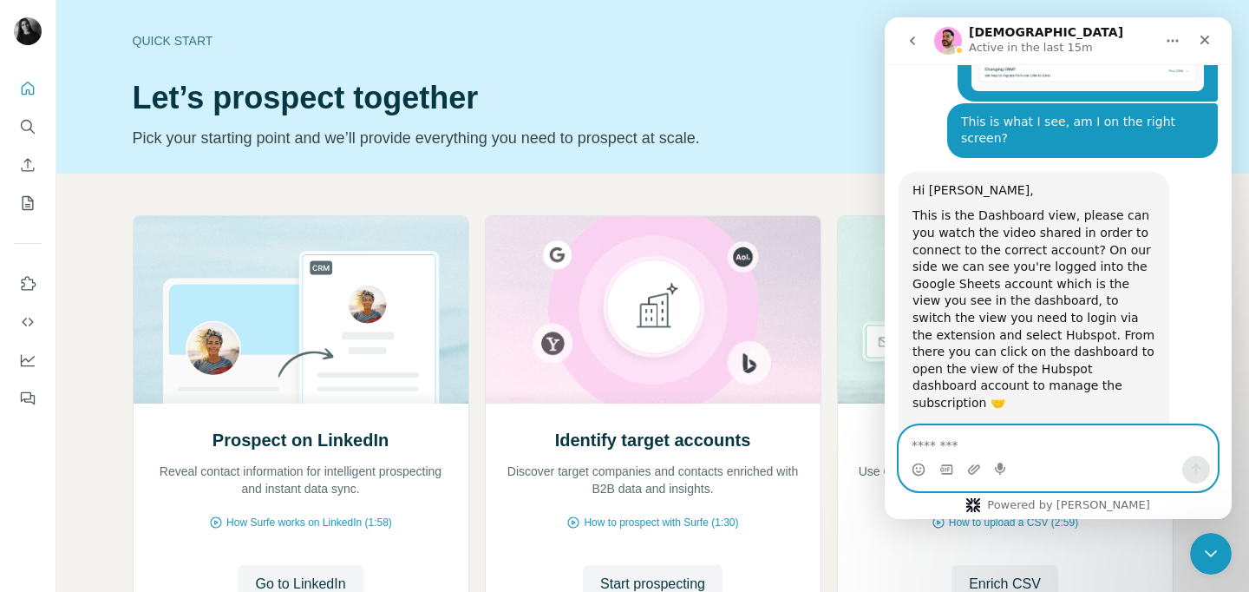
scroll to position [2509, 0]
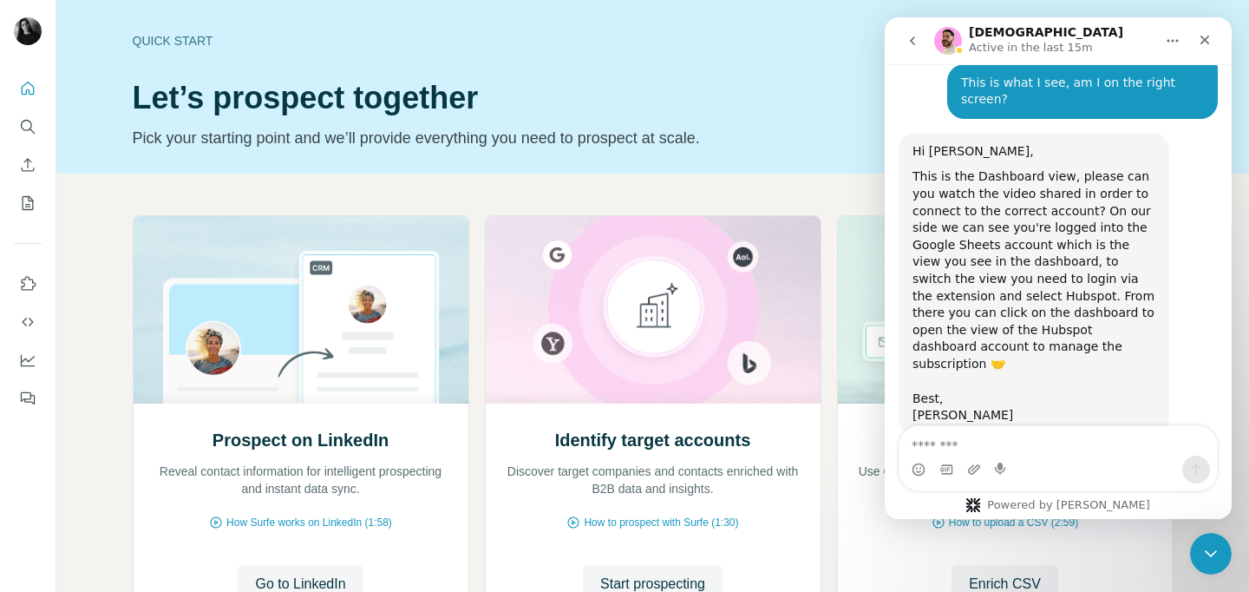
click at [687, 144] on p "Pick your starting point and we’ll provide everything you need to prospect at s…" at bounding box center [525, 138] width 784 height 24
